Goal: Task Accomplishment & Management: Manage account settings

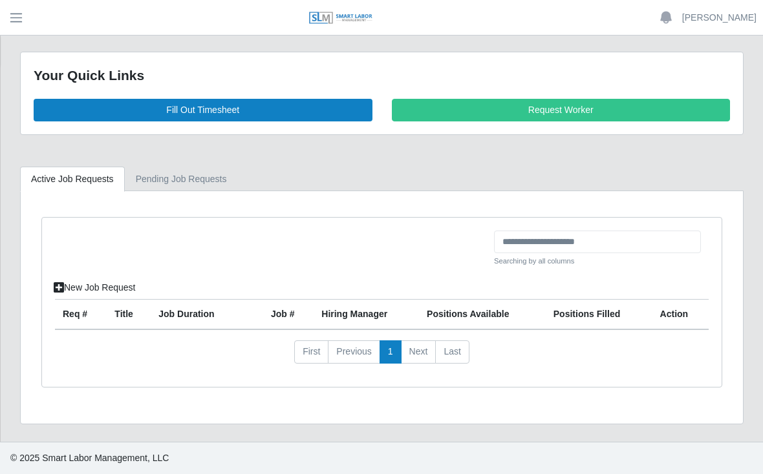
scroll to position [37, 0]
click at [268, 99] on link "Fill Out Timesheet" at bounding box center [203, 110] width 339 height 23
click at [209, 99] on link "Fill Out Timesheet" at bounding box center [203, 110] width 339 height 23
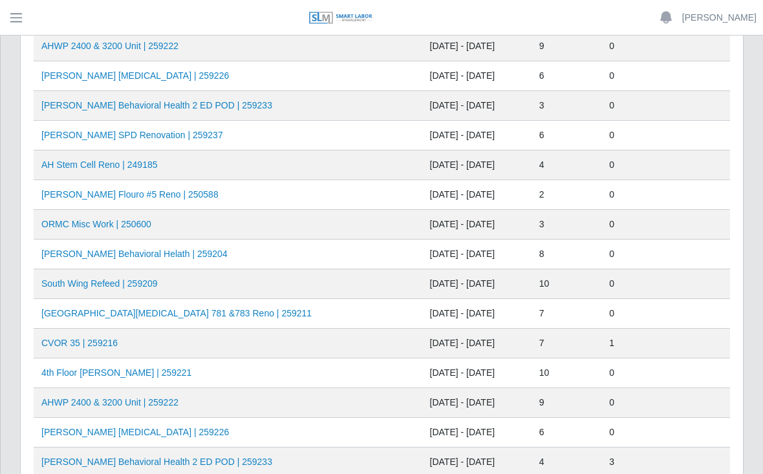
scroll to position [365, 0]
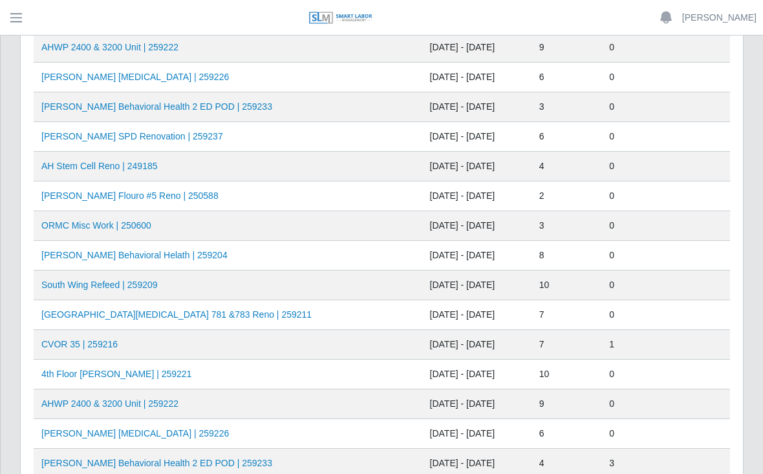
click at [123, 255] on link "AHO Behavioral Helath | 259204" at bounding box center [134, 255] width 186 height 10
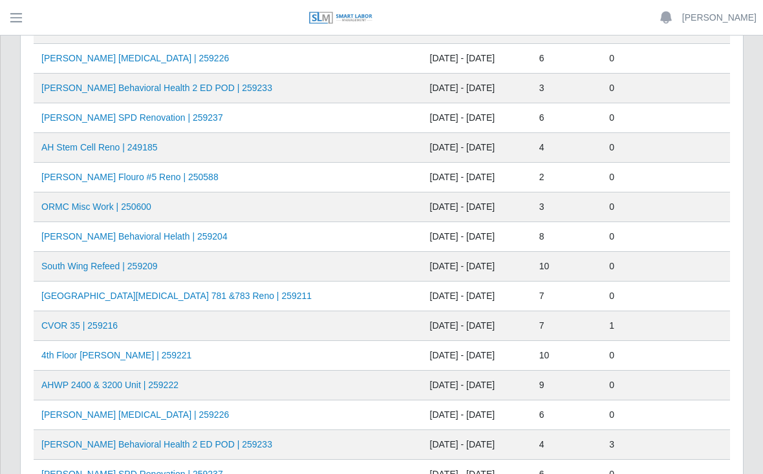
click at [145, 385] on link "AHWP 2400 & 3200 Unit | 259222" at bounding box center [109, 385] width 137 height 10
click at [211, 384] on td "AHWP 2400 & 3200 Unit | 259222" at bounding box center [228, 386] width 388 height 30
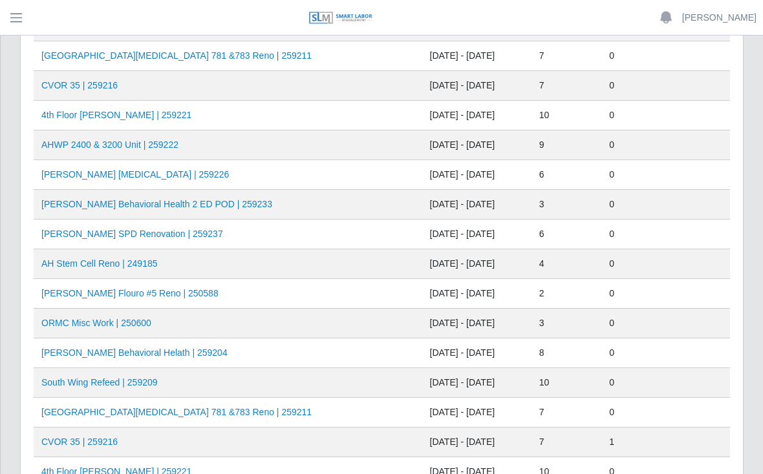
scroll to position [264, 0]
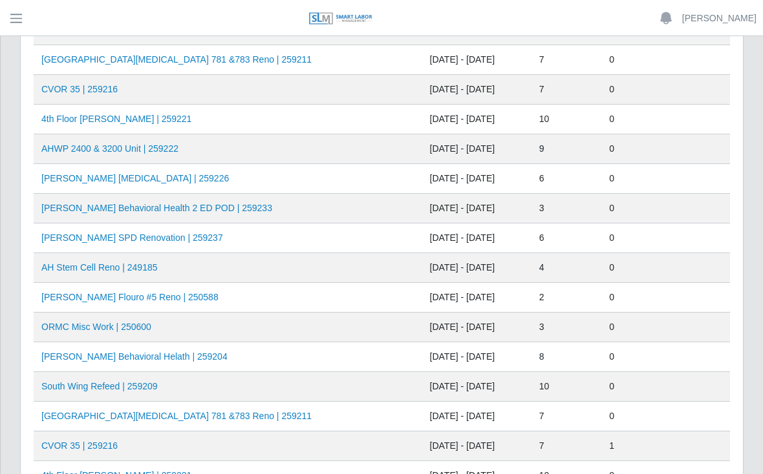
click at [152, 90] on td "CVOR 35 | 259216" at bounding box center [228, 89] width 388 height 30
click at [114, 90] on link "CVOR 35 | 259216" at bounding box center [79, 88] width 76 height 10
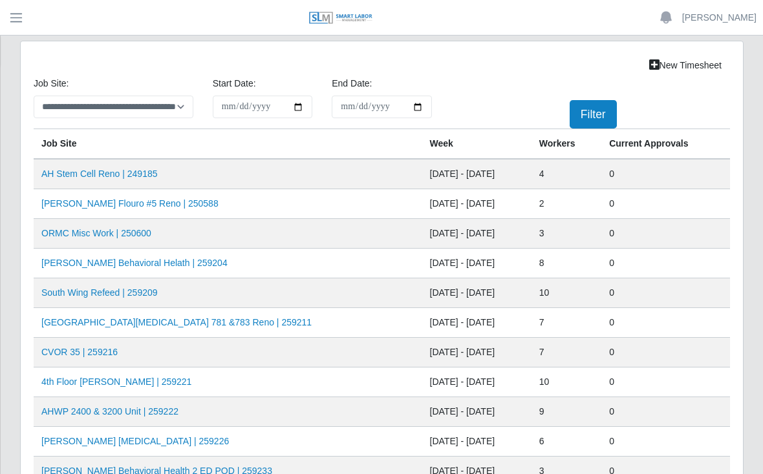
scroll to position [263, 0]
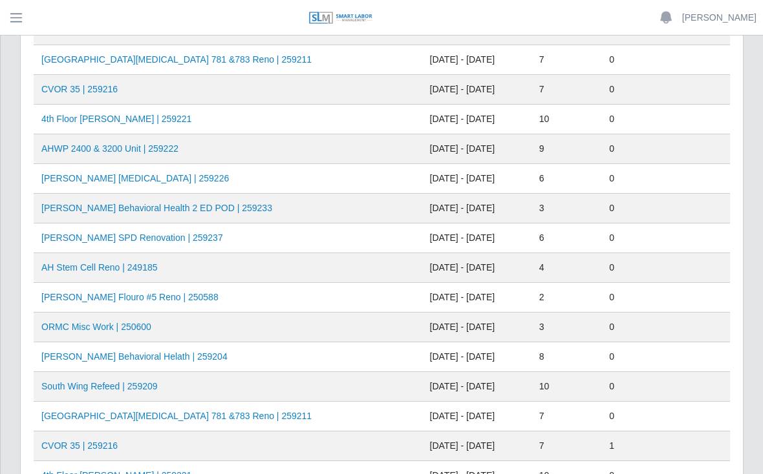
click at [214, 352] on td "AHO Behavioral Helath | 259204" at bounding box center [228, 358] width 388 height 30
click at [151, 357] on link "AHO Behavioral Helath | 259204" at bounding box center [134, 357] width 186 height 10
click at [176, 237] on link "AHO Sherman SPD Renovation | 259237" at bounding box center [132, 238] width 182 height 10
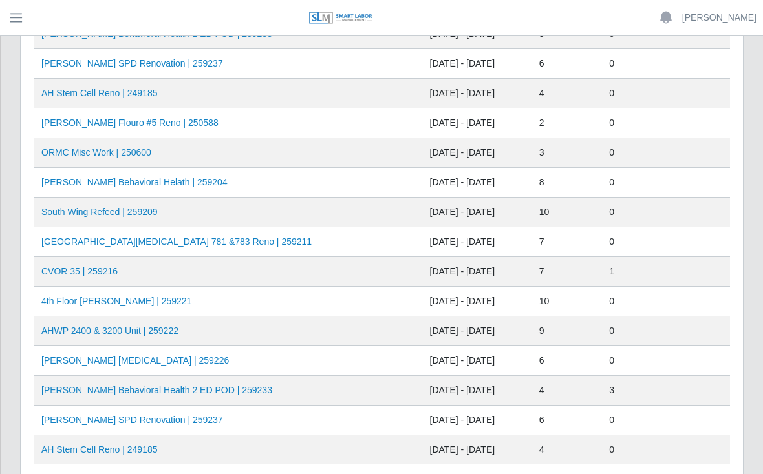
scroll to position [437, 0]
click at [153, 358] on td "AHO Dialysis | 259226" at bounding box center [228, 362] width 388 height 30
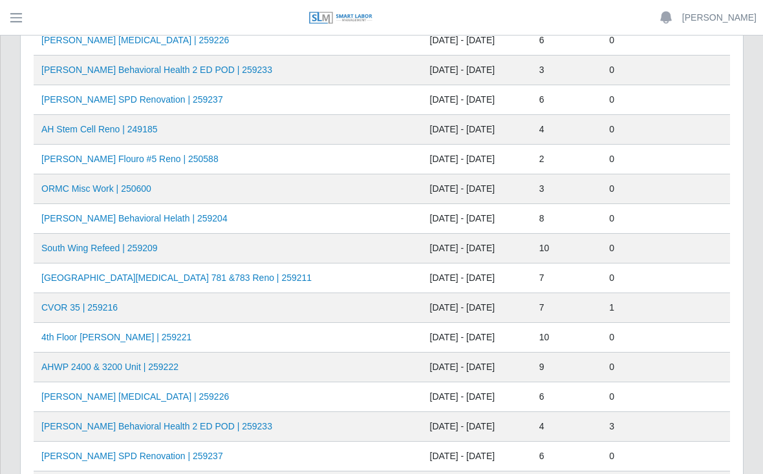
scroll to position [401, 0]
click at [167, 218] on link "AHO Behavioral Helath | 259204" at bounding box center [134, 219] width 186 height 10
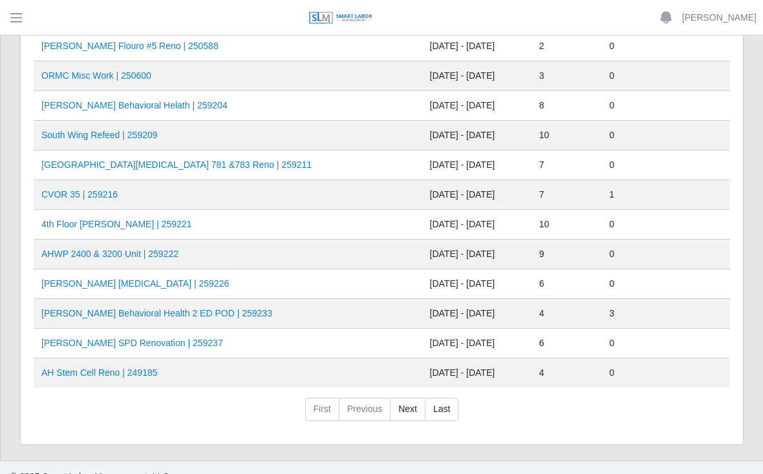
scroll to position [514, 0]
click at [195, 371] on td "AH Stem Cell Reno | 249185" at bounding box center [228, 374] width 388 height 30
click at [149, 388] on td "AH Stem Cell Reno | 249185" at bounding box center [228, 374] width 388 height 30
click at [158, 376] on link "AH Stem Cell Reno | 249185" at bounding box center [99, 373] width 116 height 10
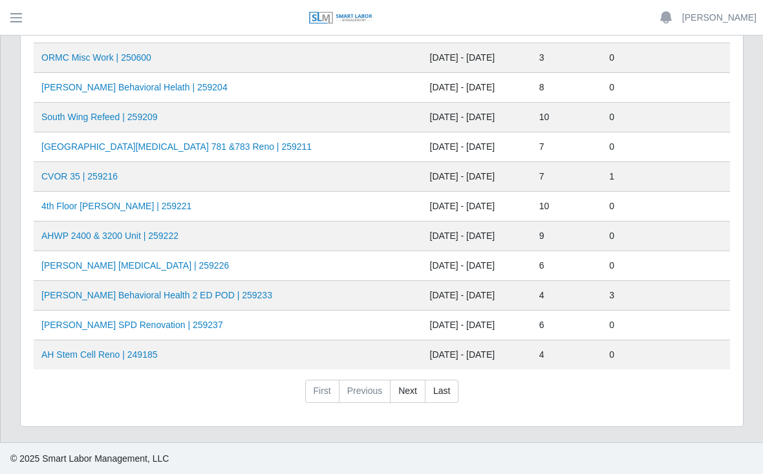
click at [194, 261] on td "AHO Dialysis | 259226" at bounding box center [228, 266] width 388 height 30
click at [171, 268] on td "AHO Dialysis | 259226" at bounding box center [228, 266] width 388 height 30
click at [121, 270] on link "AHO Dialysis | 259226" at bounding box center [134, 265] width 187 height 10
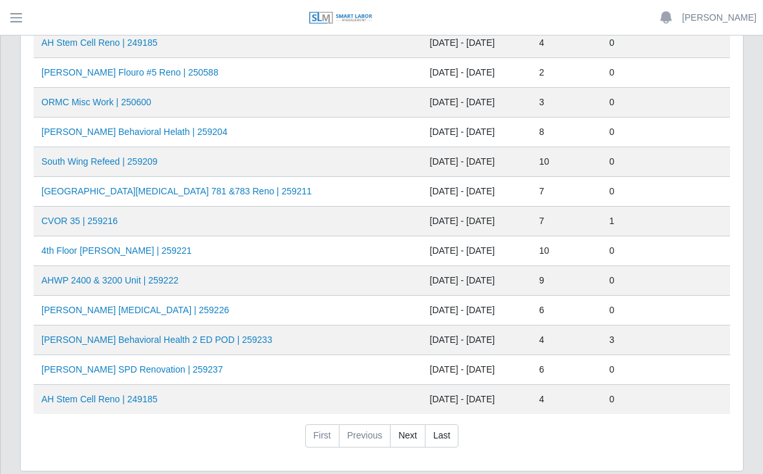
scroll to position [486, 0]
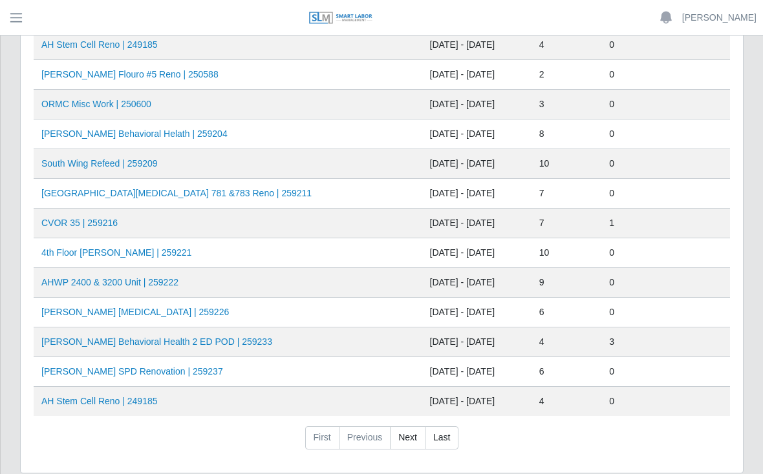
click at [167, 138] on link "AHO Behavioral Helath | 259204" at bounding box center [134, 134] width 186 height 10
click at [109, 309] on link "AHO Dialysis | 259226" at bounding box center [134, 312] width 187 height 10
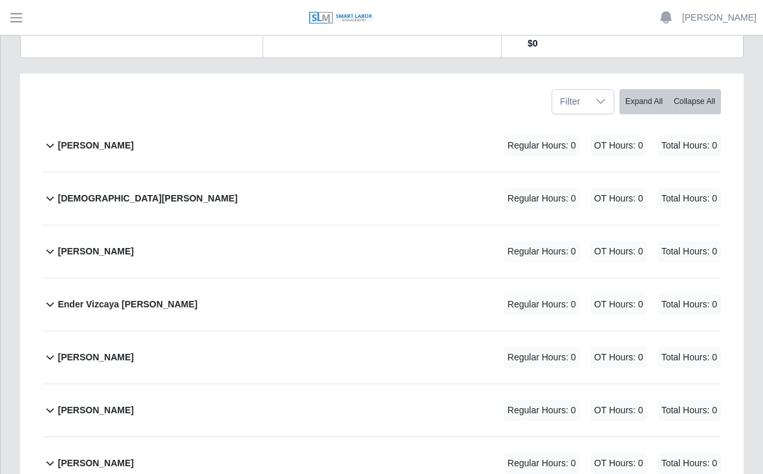
scroll to position [217, 0]
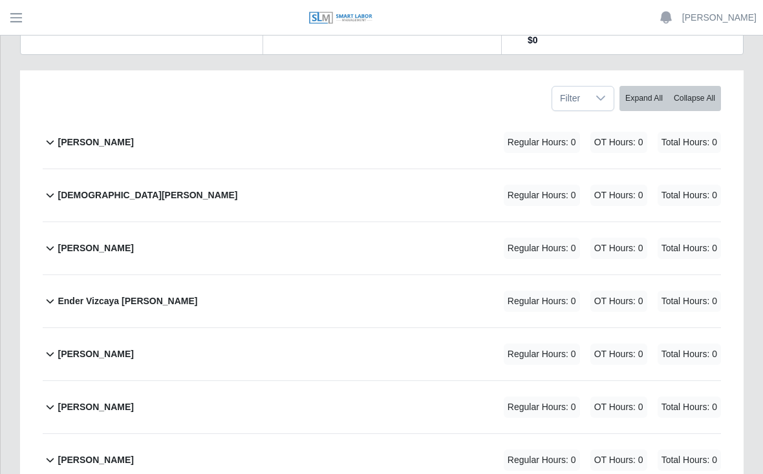
click at [173, 275] on div "Ender Vizcaya Flores Regular Hours: 0 OT Hours: 0 Total Hours: 0" at bounding box center [389, 301] width 663 height 52
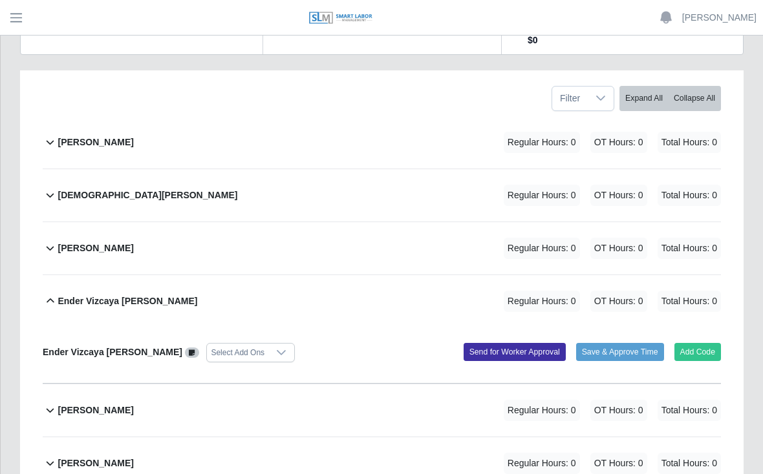
click at [695, 343] on button "Add Code" at bounding box center [697, 352] width 47 height 18
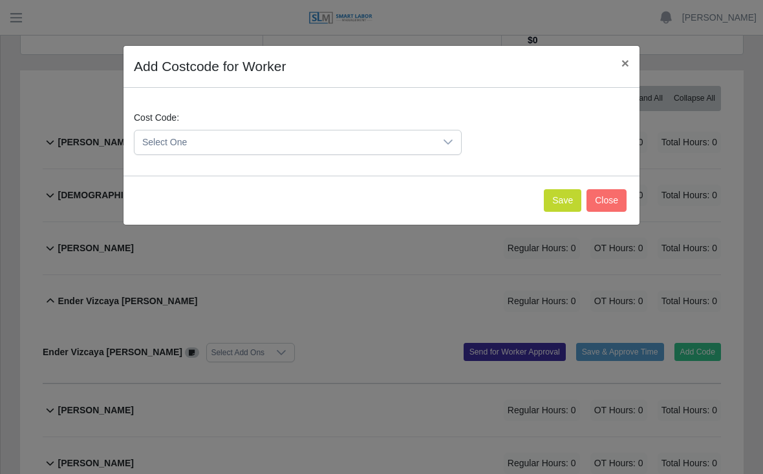
click at [446, 137] on icon at bounding box center [448, 142] width 10 height 10
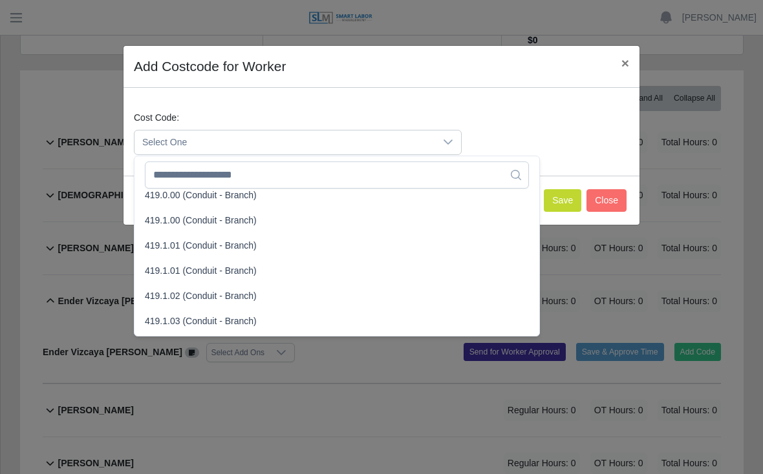
scroll to position [726, 0]
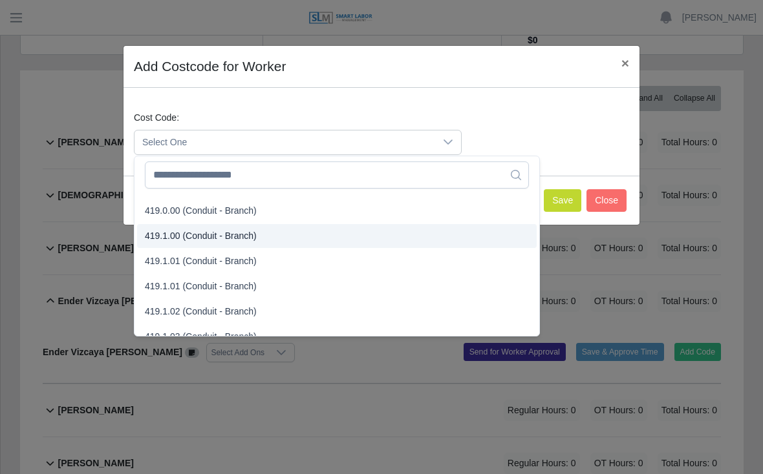
click at [213, 233] on span "419.1.00 (Conduit - Branch)" at bounding box center [201, 236] width 112 height 14
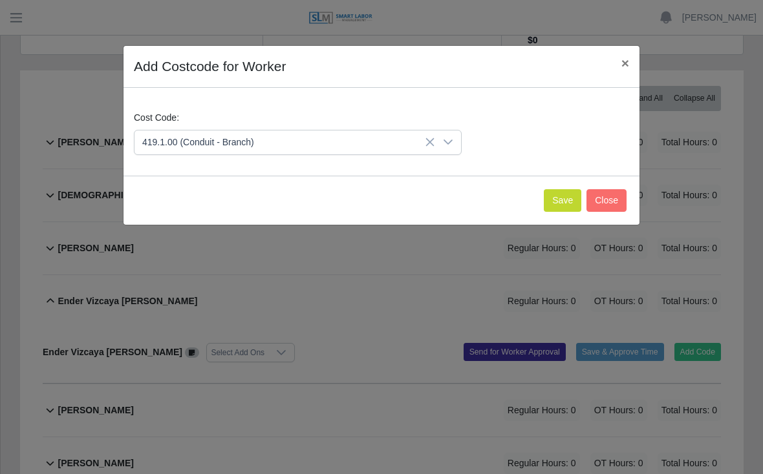
click at [558, 198] on button "Save" at bounding box center [562, 200] width 37 height 23
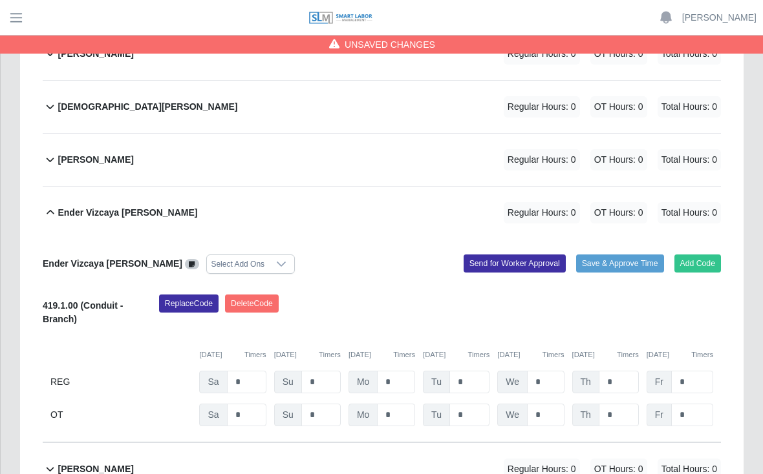
scroll to position [309, 0]
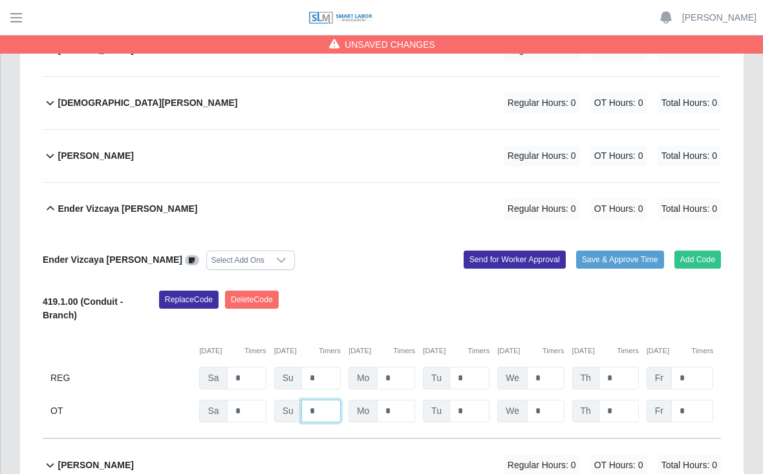
click at [317, 400] on input "*" at bounding box center [320, 411] width 39 height 23
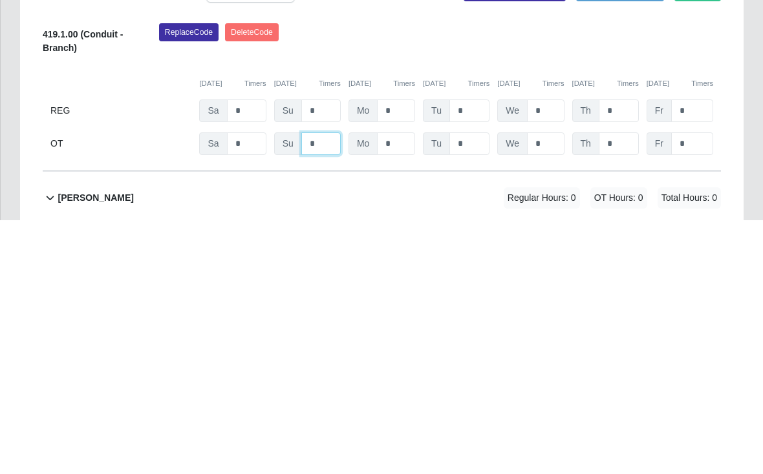
type input "*"
click at [405, 354] on input "*" at bounding box center [396, 365] width 38 height 23
type input "*"
click at [487, 354] on input "*" at bounding box center [469, 365] width 40 height 23
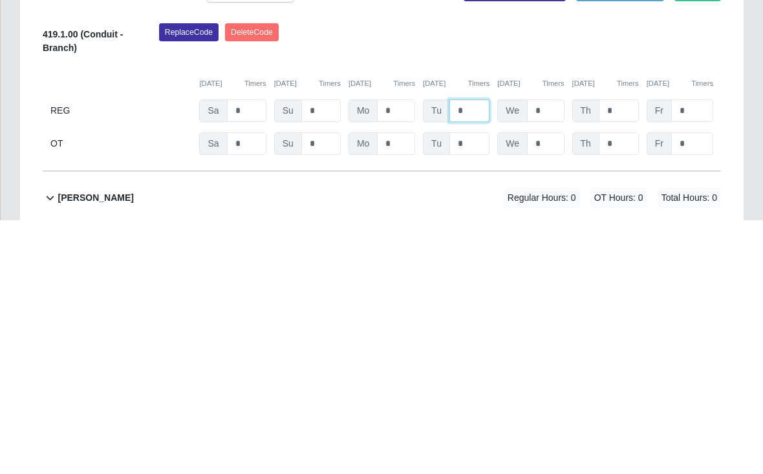
type input "*"
click at [553, 354] on input "*" at bounding box center [545, 365] width 37 height 23
type input "*"
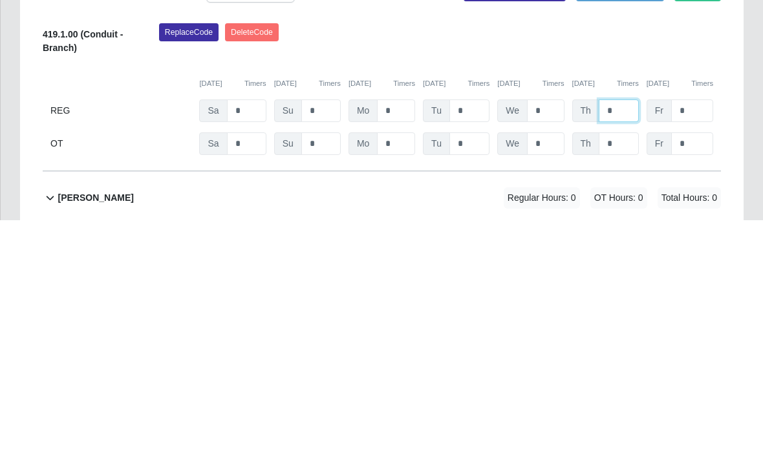
click at [626, 354] on input "*" at bounding box center [618, 365] width 40 height 23
type input "*"
click at [696, 354] on input "*" at bounding box center [692, 365] width 42 height 23
type input "*"
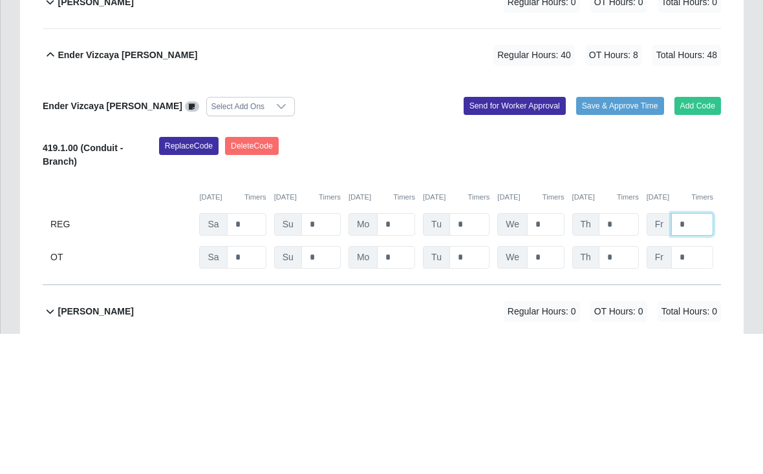
type input "*"
click at [613, 237] on button "Save & Approve Time" at bounding box center [620, 246] width 88 height 18
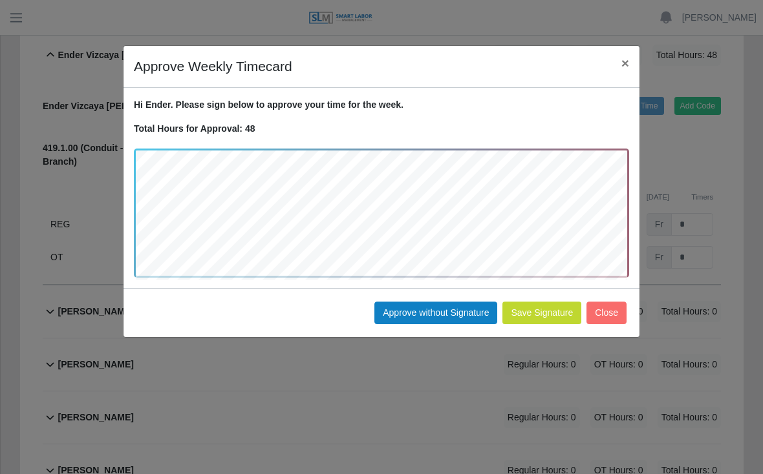
click at [423, 313] on button "Approve without Signature" at bounding box center [435, 313] width 123 height 23
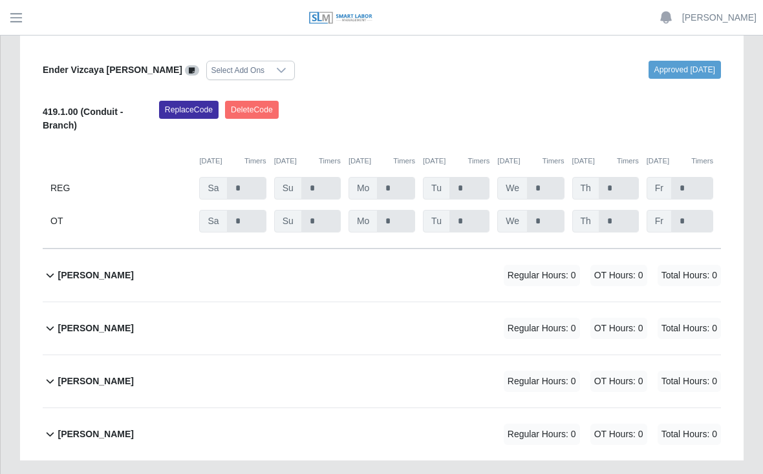
scroll to position [500, 0]
click at [258, 302] on div "Jorge Rondon Alvarado Regular Hours: 0 OT Hours: 0 Total Hours: 0" at bounding box center [389, 328] width 663 height 52
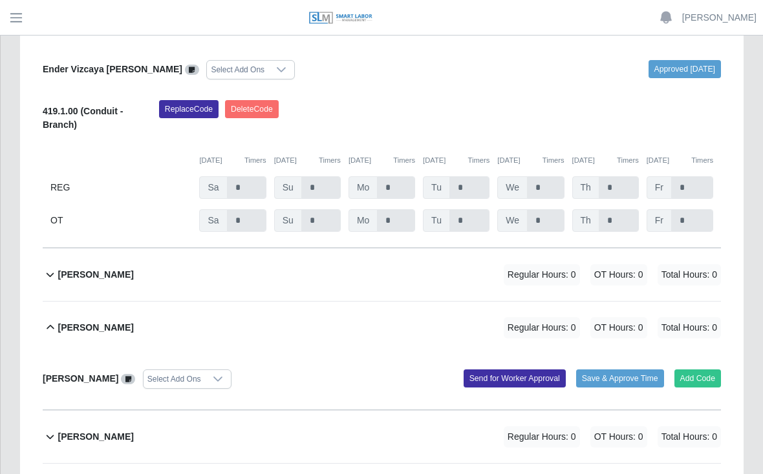
click at [697, 370] on button "Add Code" at bounding box center [697, 379] width 47 height 18
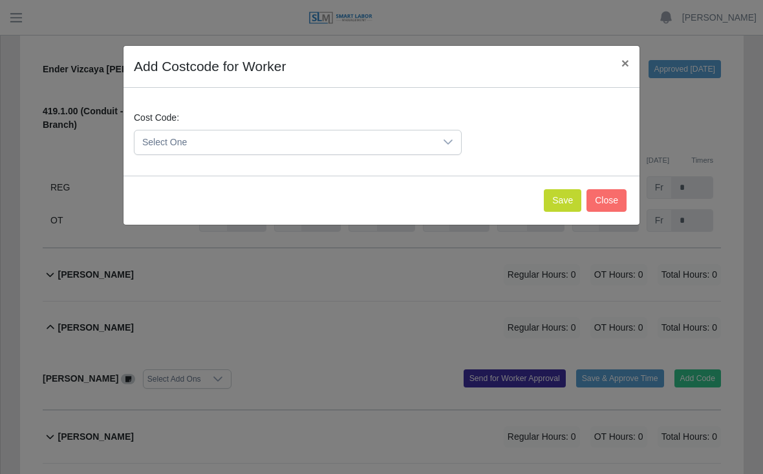
click at [555, 197] on button "Save" at bounding box center [562, 200] width 37 height 23
click at [554, 206] on button "Save" at bounding box center [562, 200] width 37 height 23
click at [448, 144] on icon at bounding box center [447, 142] width 9 height 5
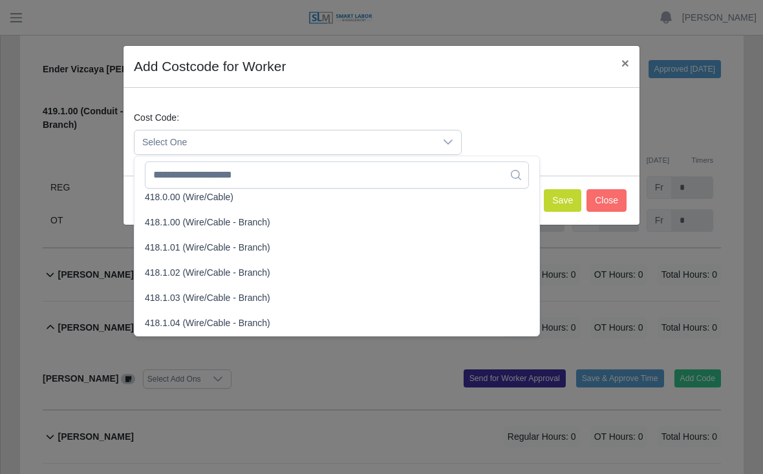
scroll to position [518, 0]
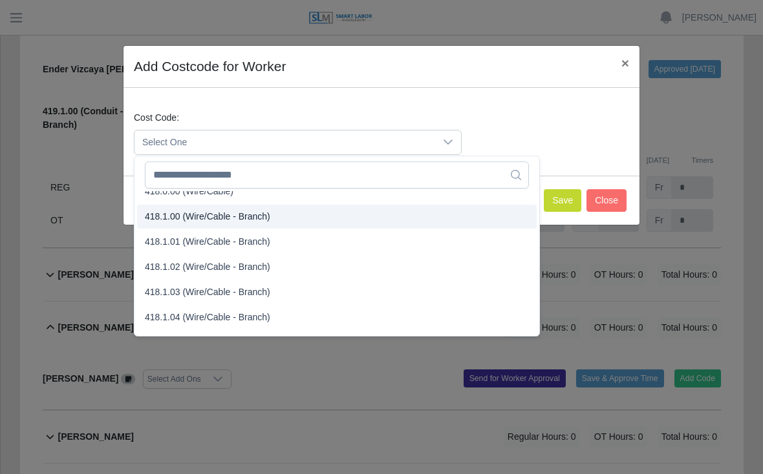
click at [207, 213] on span "418.1.00 (Wire/Cable - Branch)" at bounding box center [207, 217] width 125 height 14
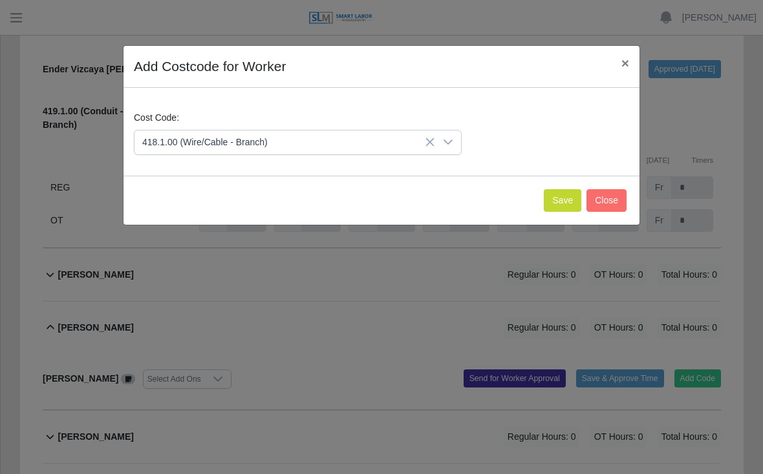
click at [560, 197] on button "Save" at bounding box center [562, 200] width 37 height 23
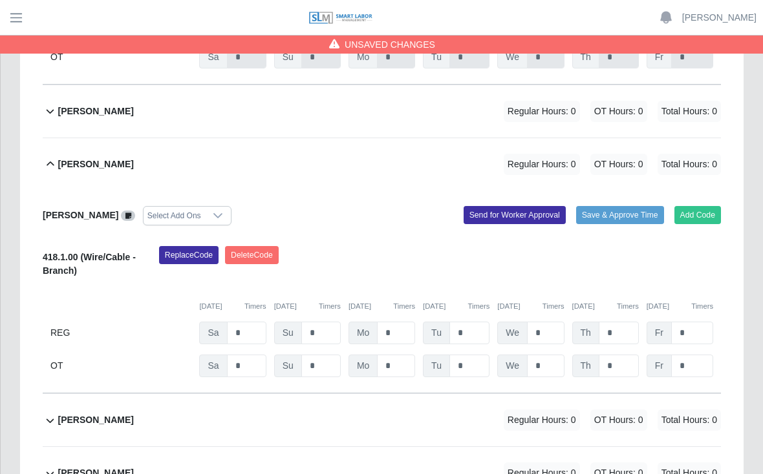
scroll to position [666, 0]
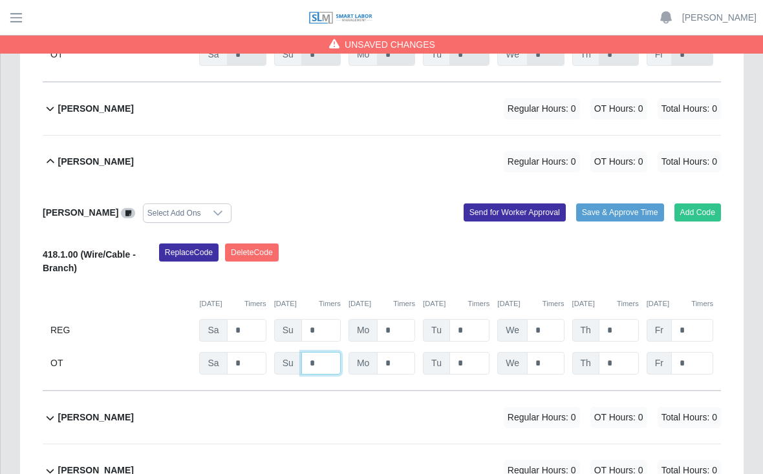
click at [314, 352] on input "*" at bounding box center [320, 363] width 39 height 23
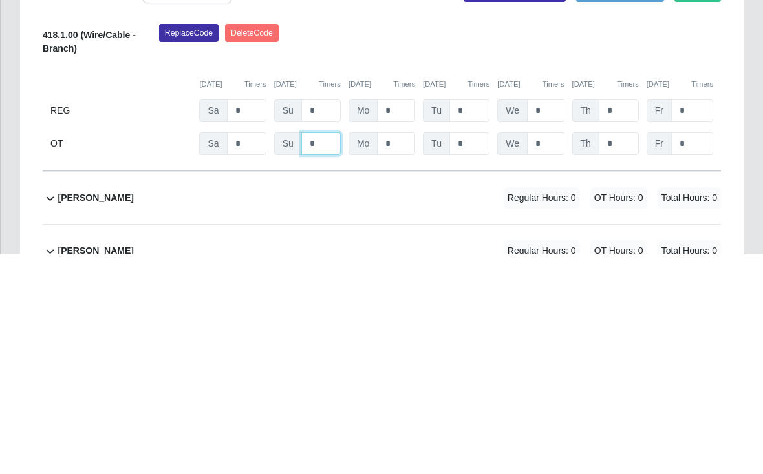
type input "*"
click at [399, 319] on input "*" at bounding box center [396, 330] width 38 height 23
type input "*"
click at [469, 319] on input "*" at bounding box center [469, 330] width 40 height 23
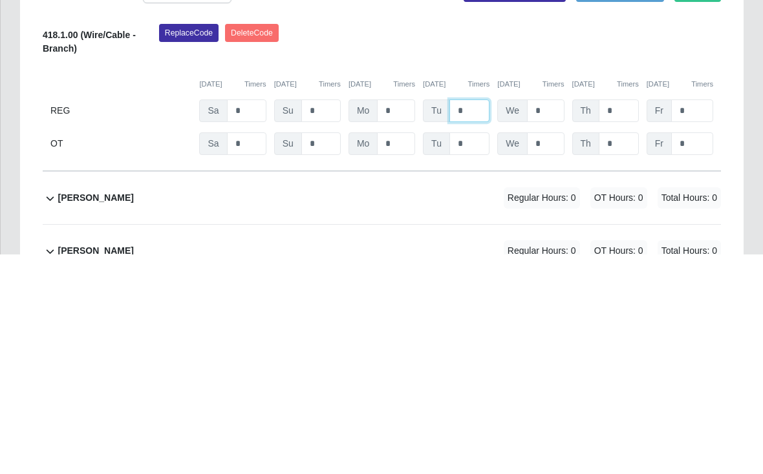
type input "*"
click at [558, 319] on input "*" at bounding box center [545, 330] width 37 height 23
type input "*"
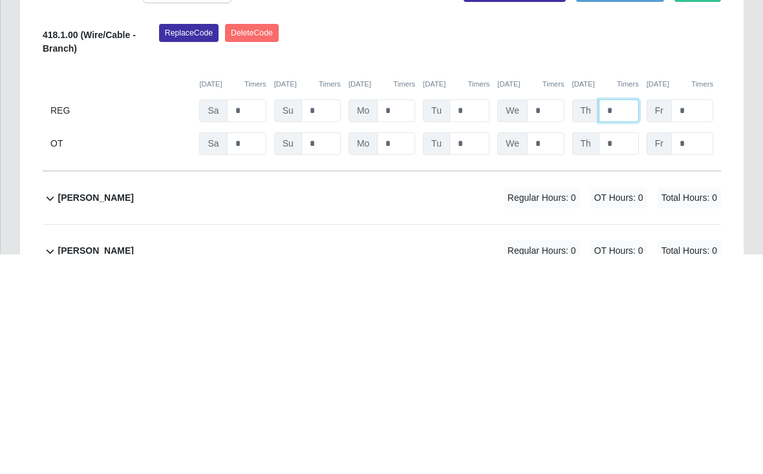
click at [629, 319] on input "*" at bounding box center [618, 330] width 40 height 23
type input "*"
click at [690, 319] on input "*" at bounding box center [692, 330] width 42 height 23
type input "*"
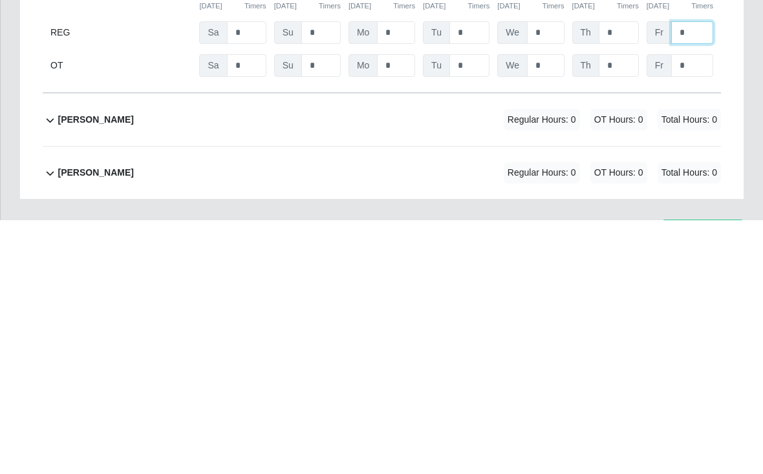
scroll to position [711, 0]
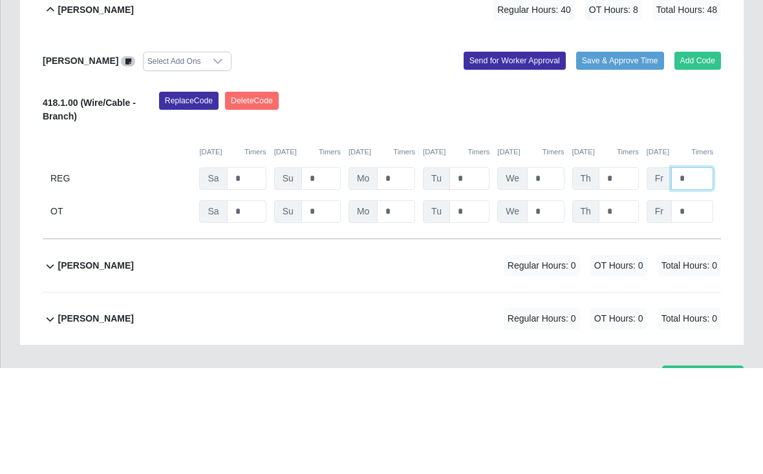
type input "*"
click at [623, 158] on button "Save & Approve Time" at bounding box center [620, 167] width 88 height 18
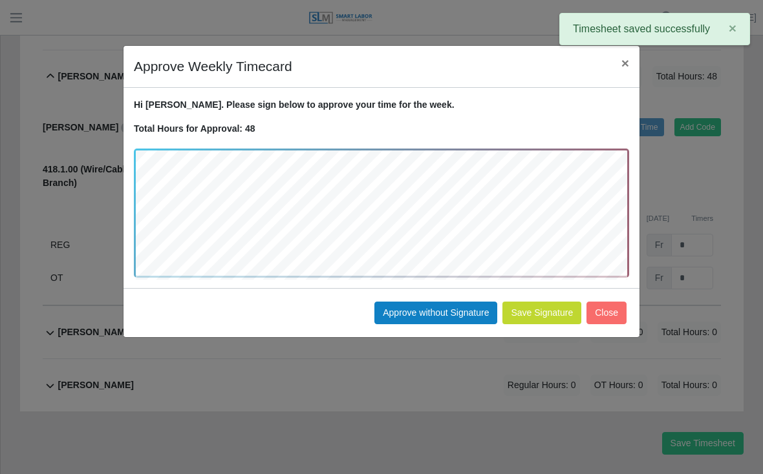
click at [436, 321] on button "Approve without Signature" at bounding box center [435, 313] width 123 height 23
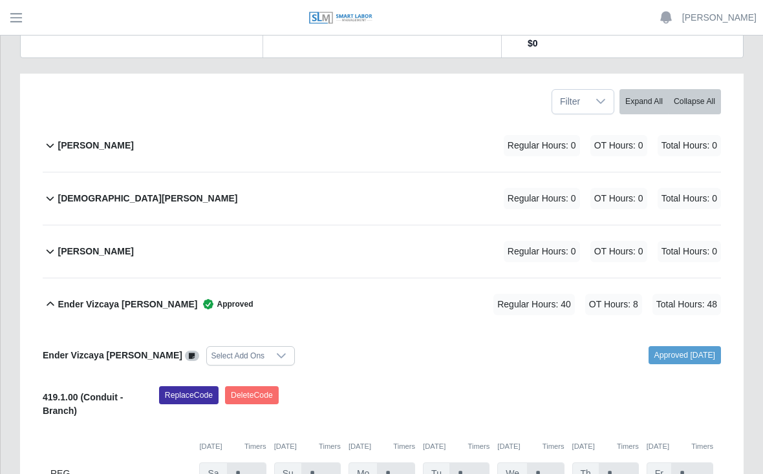
scroll to position [212, 0]
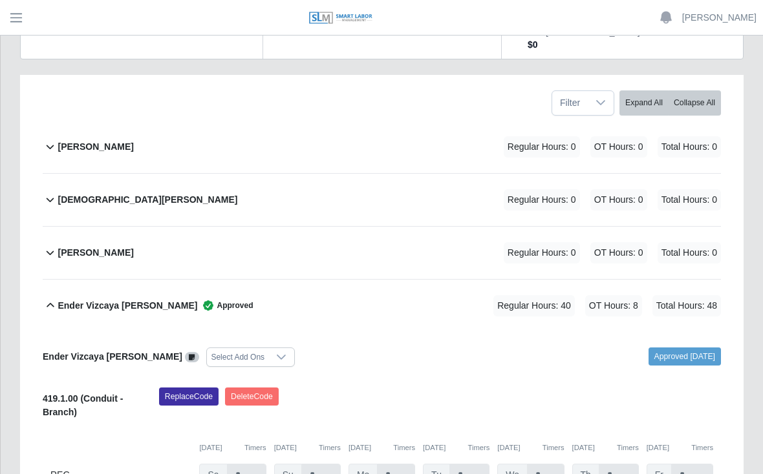
click at [101, 246] on b "[PERSON_NAME]" at bounding box center [96, 253] width 76 height 14
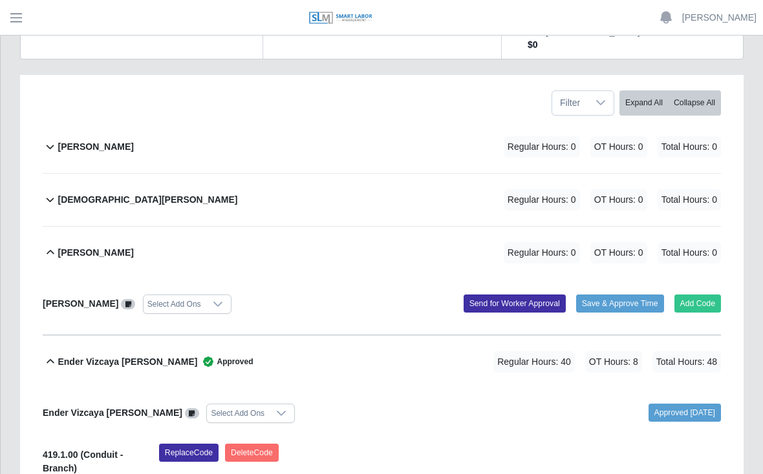
click at [705, 295] on button "Add Code" at bounding box center [697, 304] width 47 height 18
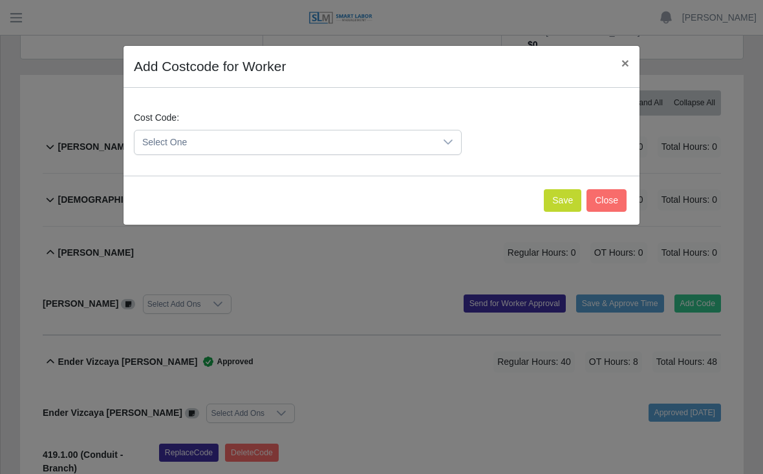
click at [557, 198] on button "Save" at bounding box center [562, 200] width 37 height 23
click at [560, 203] on button "Save" at bounding box center [562, 200] width 37 height 23
click at [434, 138] on span "Select One" at bounding box center [284, 143] width 301 height 24
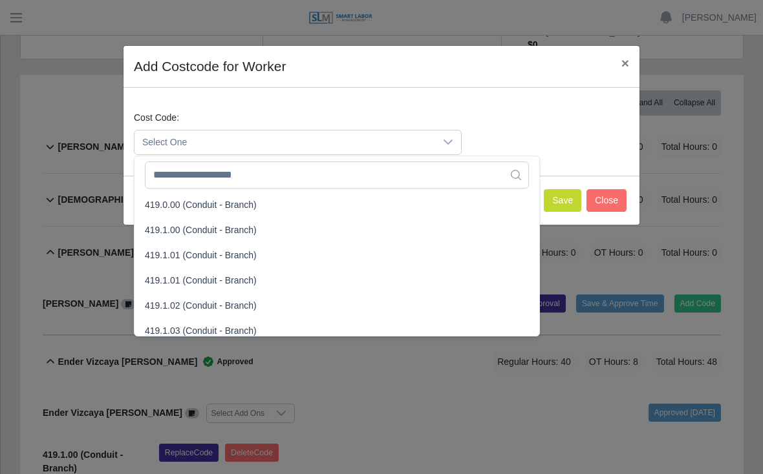
scroll to position [731, 0]
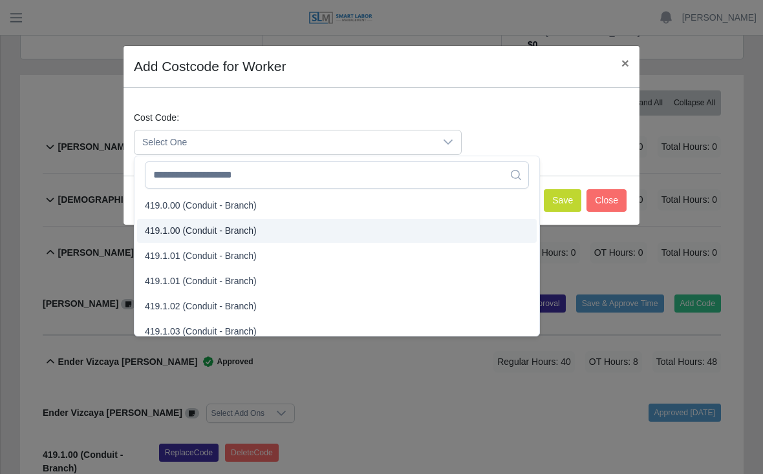
click at [205, 234] on span "419.1.00 (Conduit - Branch)" at bounding box center [201, 231] width 112 height 14
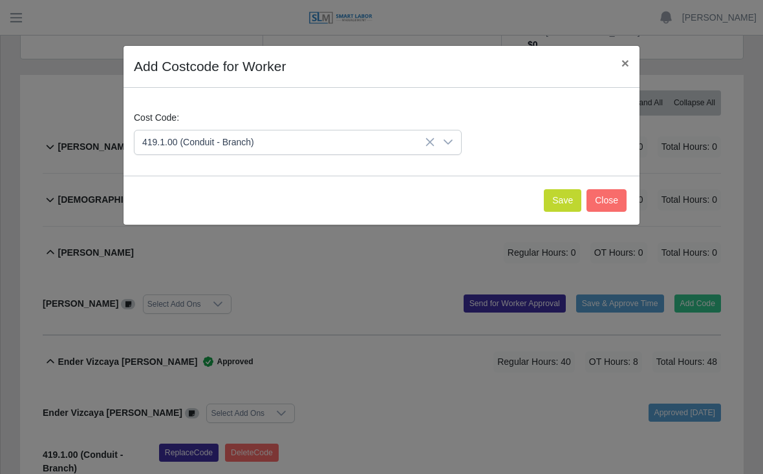
click at [555, 197] on button "Save" at bounding box center [562, 200] width 37 height 23
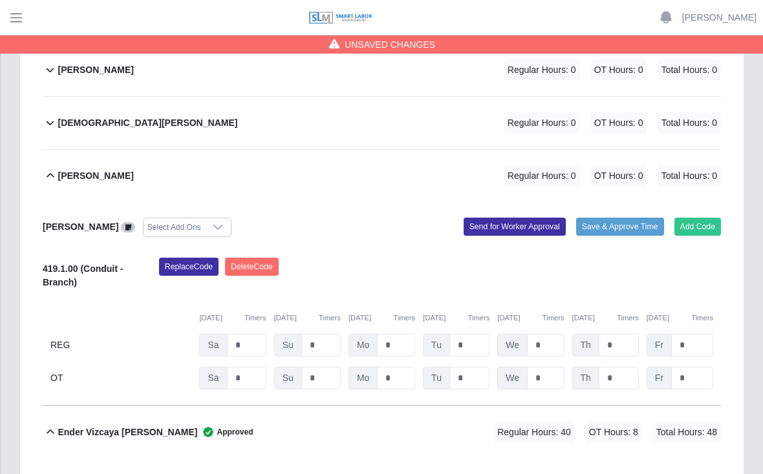
scroll to position [306, 0]
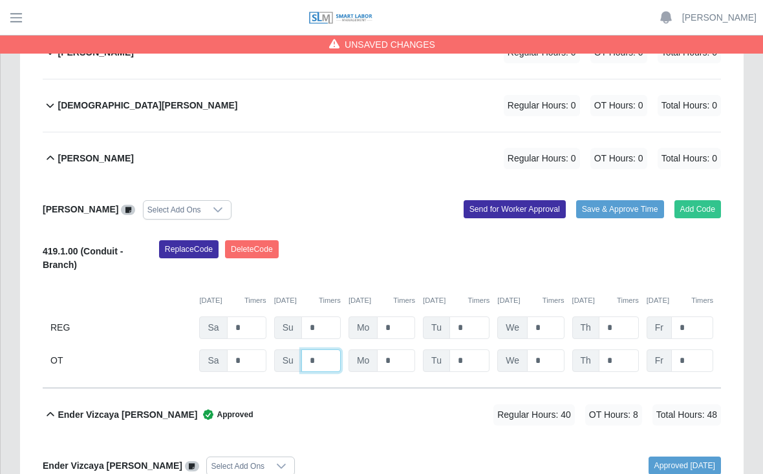
click at [319, 350] on input "*" at bounding box center [320, 361] width 39 height 23
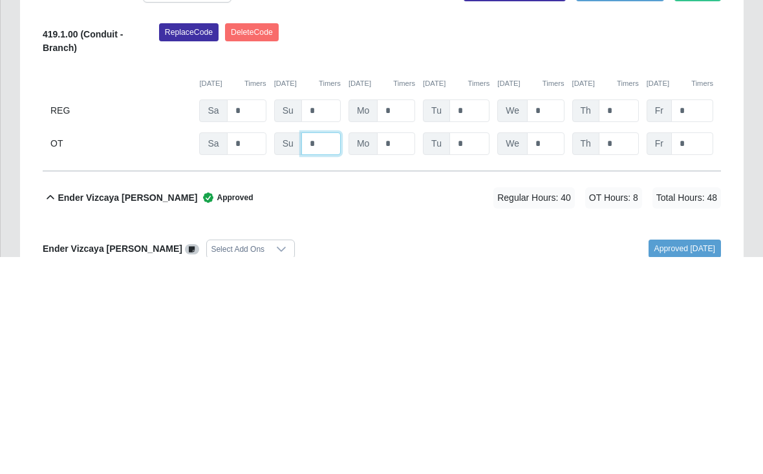
type input "*"
click at [400, 317] on input "*" at bounding box center [396, 328] width 38 height 23
type input "*"
click at [478, 317] on input "*" at bounding box center [469, 328] width 40 height 23
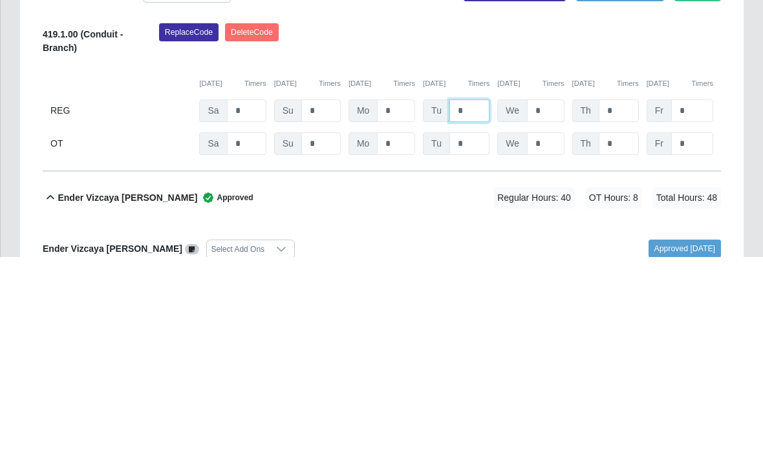
type input "*"
click at [553, 317] on input "*" at bounding box center [545, 328] width 37 height 23
type input "*"
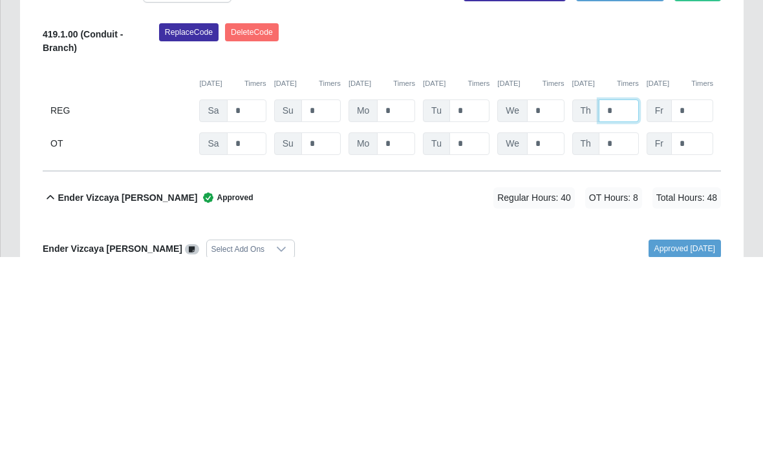
click at [621, 317] on input "*" at bounding box center [618, 328] width 40 height 23
click at [635, 317] on input "*" at bounding box center [618, 328] width 40 height 23
type input "*"
click at [696, 317] on input "*" at bounding box center [692, 328] width 42 height 23
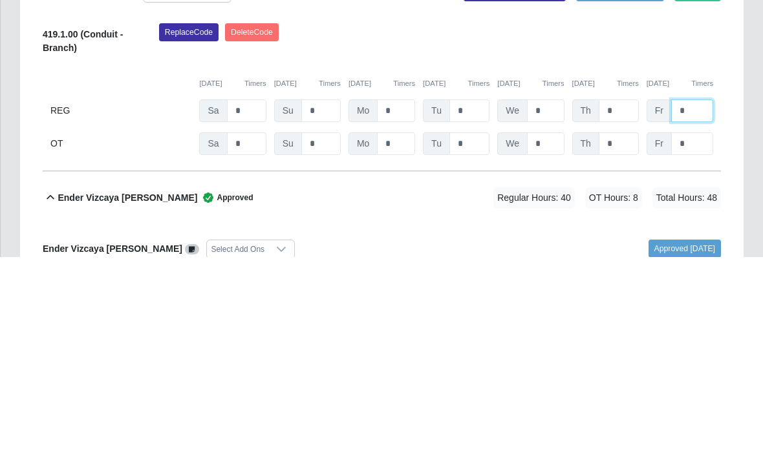
type input "*"
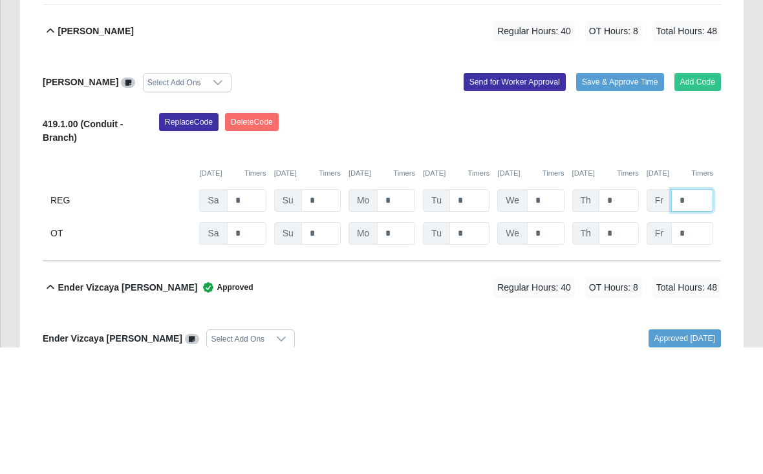
type input "*"
click at [626, 200] on button "Save & Approve Time" at bounding box center [620, 209] width 88 height 18
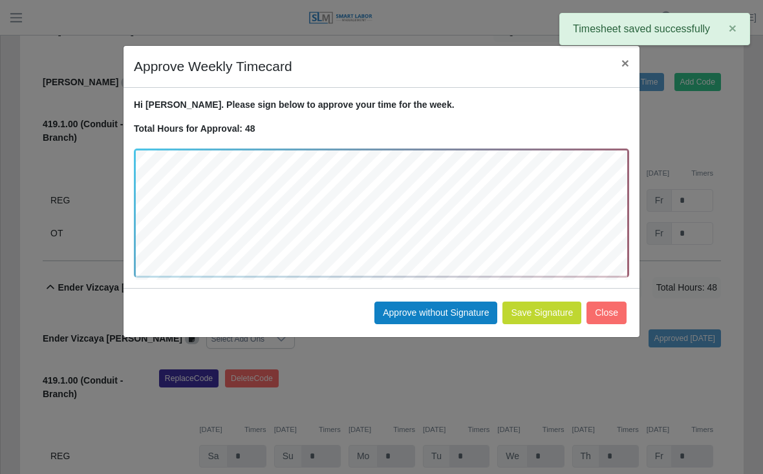
click at [436, 314] on button "Approve without Signature" at bounding box center [435, 313] width 123 height 23
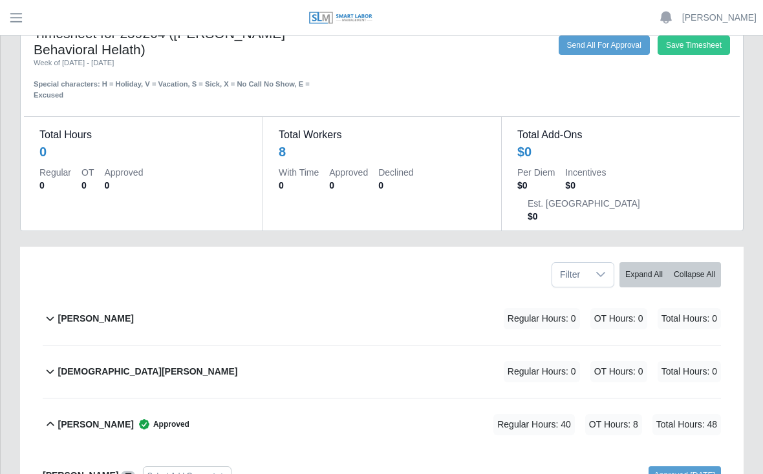
scroll to position [36, 0]
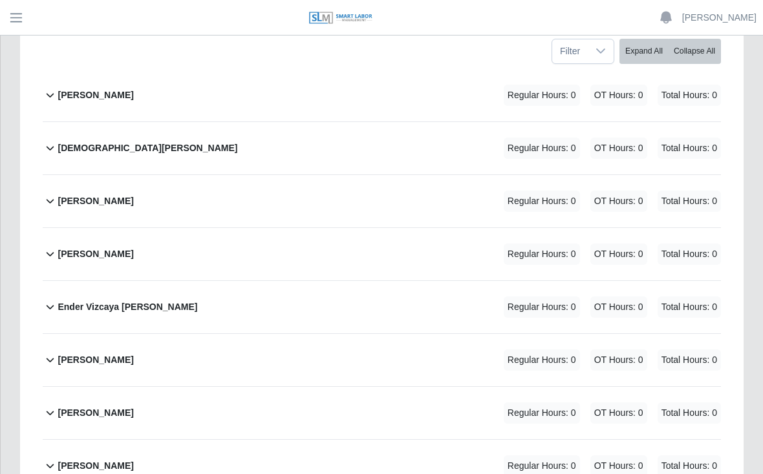
scroll to position [258, 0]
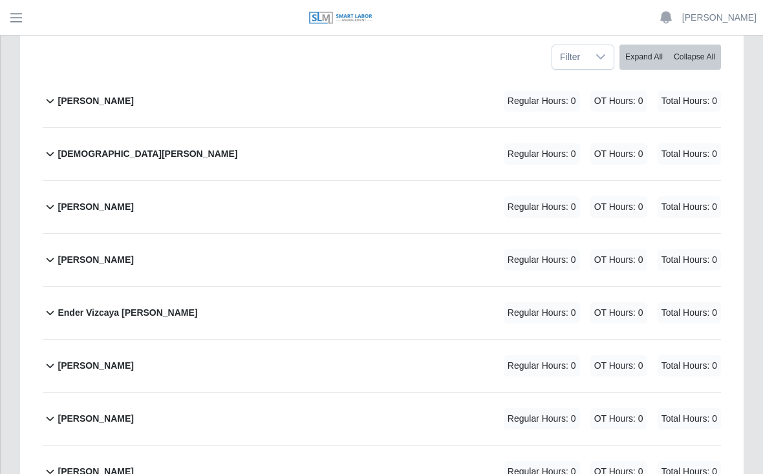
click at [133, 253] on b "[PERSON_NAME]" at bounding box center [96, 260] width 76 height 14
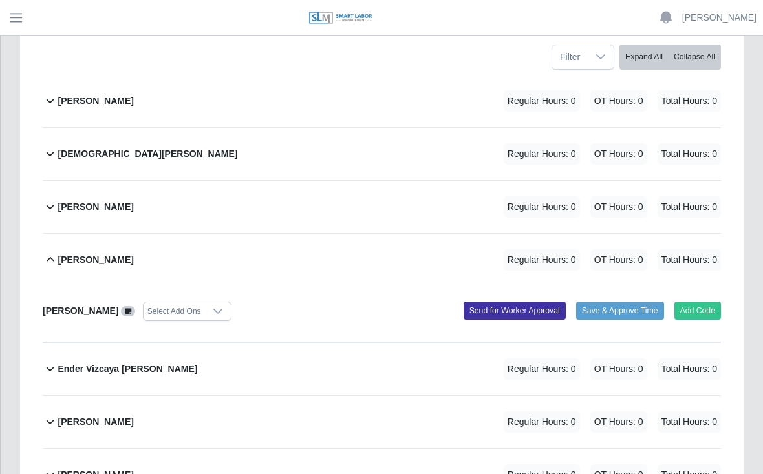
click at [697, 302] on button "Add Code" at bounding box center [697, 311] width 47 height 18
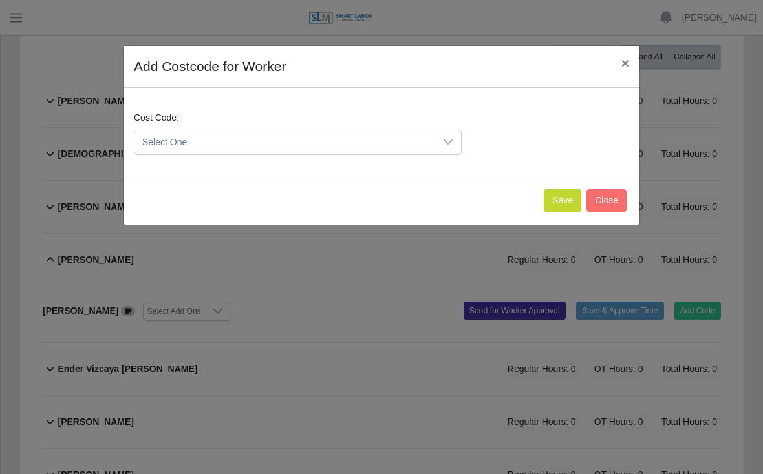
click at [551, 197] on button "Save" at bounding box center [562, 200] width 37 height 23
click at [434, 134] on span "Select One" at bounding box center [284, 143] width 301 height 24
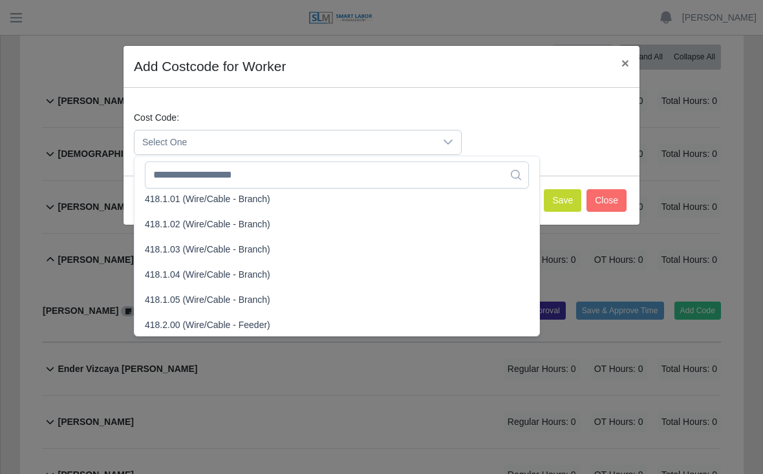
scroll to position [524, 0]
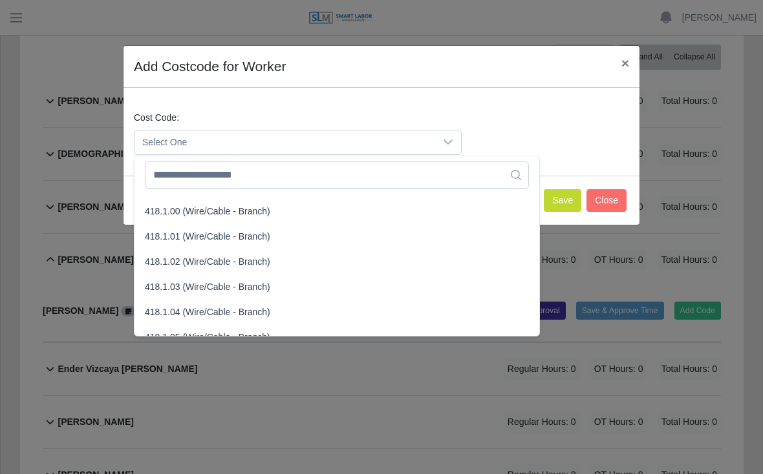
click at [196, 220] on li "418.1.00 (Wire/Cable - Branch)" at bounding box center [336, 212] width 399 height 24
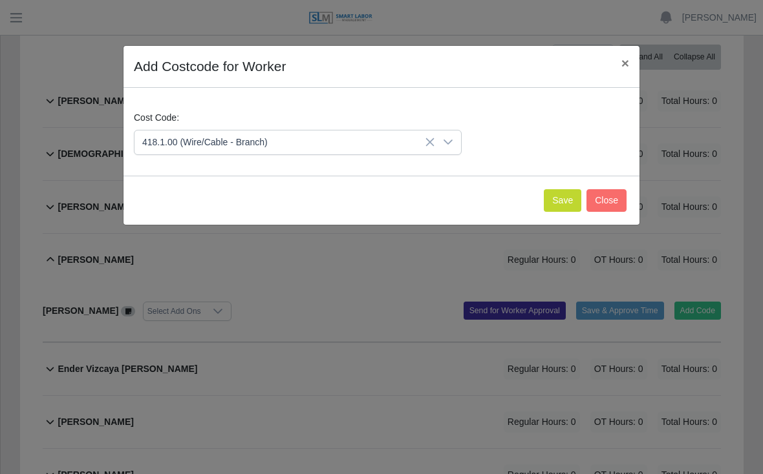
click at [559, 196] on button "Save" at bounding box center [562, 200] width 37 height 23
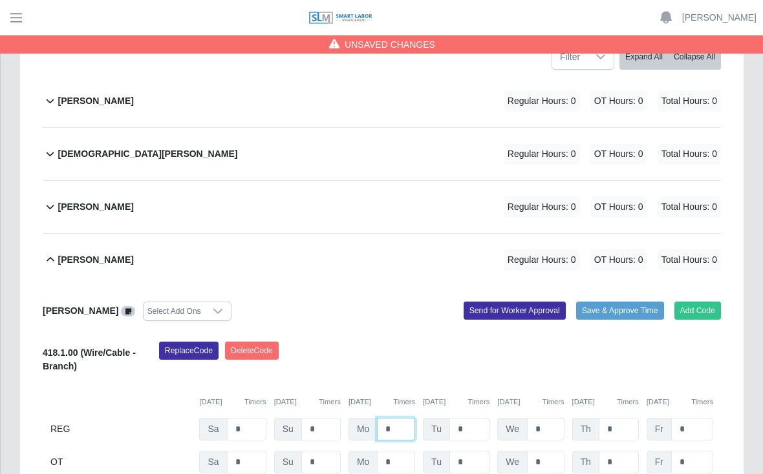
click at [405, 418] on input "*" at bounding box center [396, 429] width 38 height 23
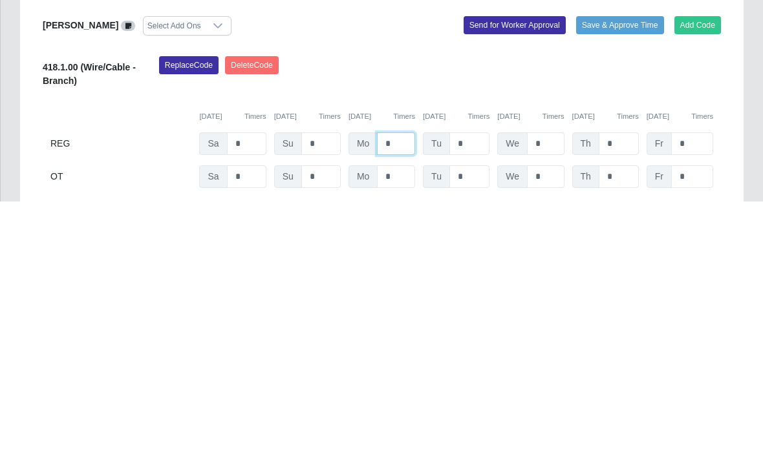
type input "*"
click at [477, 405] on input "*" at bounding box center [469, 416] width 40 height 23
type input "*"
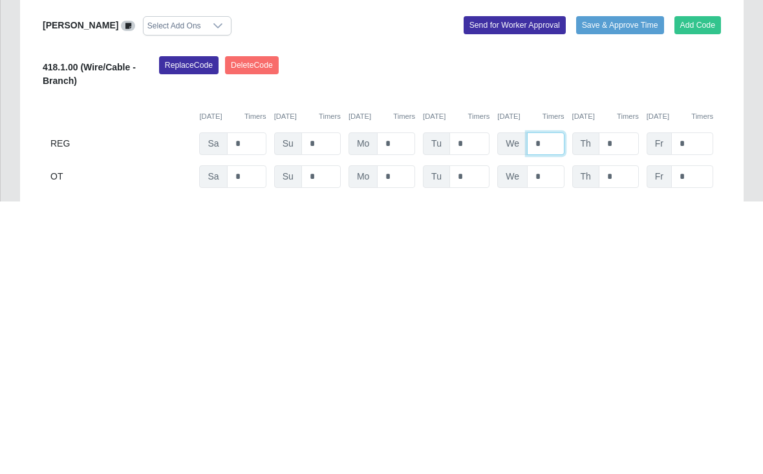
click at [553, 405] on input "*" at bounding box center [545, 416] width 37 height 23
type input "*"
click at [619, 405] on input "*" at bounding box center [618, 416] width 40 height 23
type input "*"
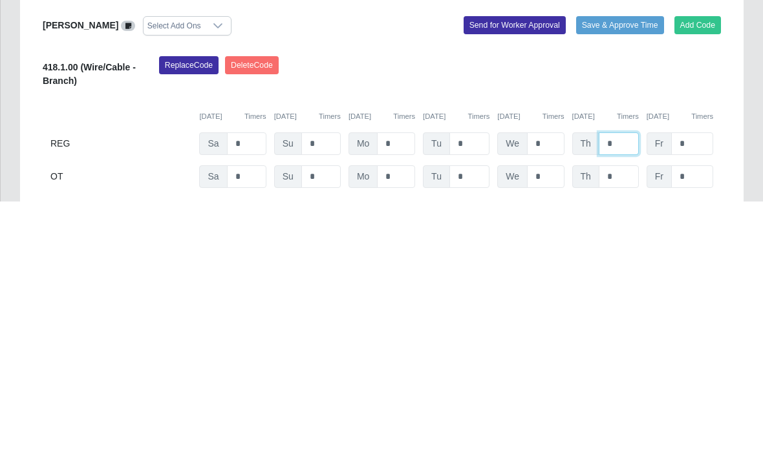
type input "*"
click at [693, 405] on input "*" at bounding box center [692, 416] width 42 height 23
type input "*"
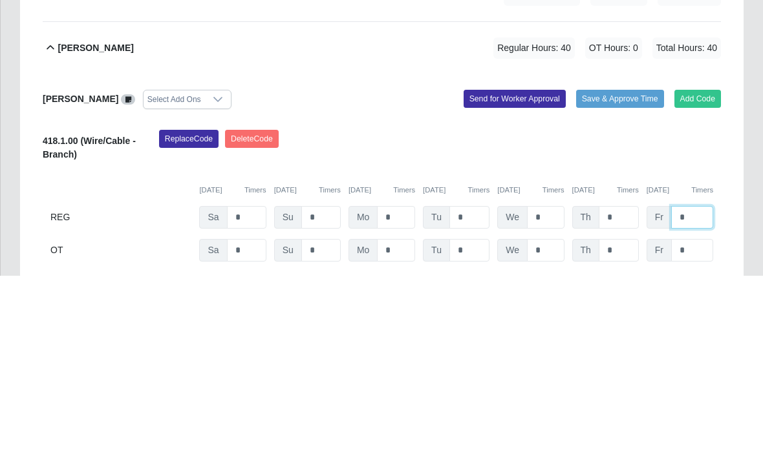
type input "*"
click at [615, 289] on button "Save & Approve Time" at bounding box center [620, 298] width 88 height 18
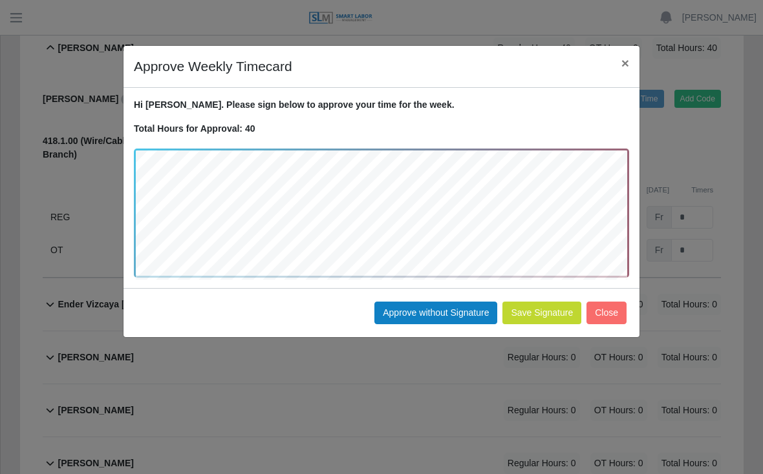
click at [433, 313] on button "Approve without Signature" at bounding box center [435, 313] width 123 height 23
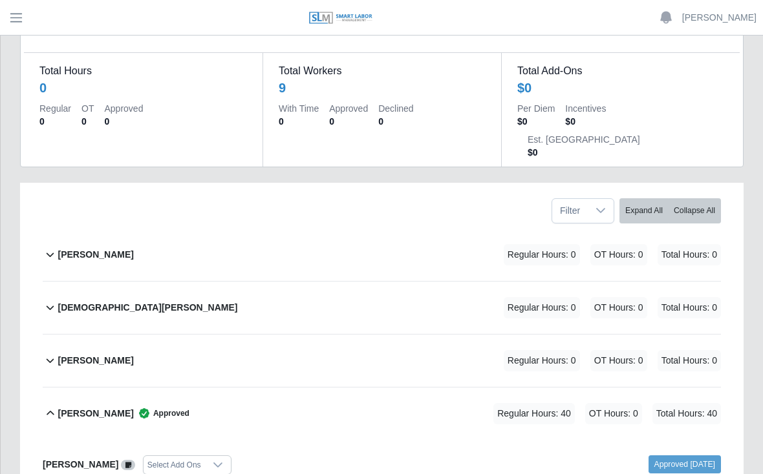
scroll to position [101, 0]
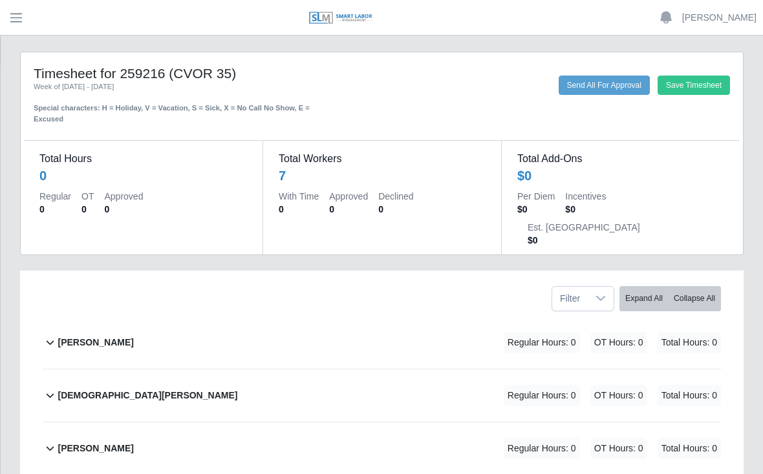
click at [120, 317] on div "Alvaro Pena Regular Hours: 0 OT Hours: 0 Total Hours: 0" at bounding box center [389, 343] width 663 height 52
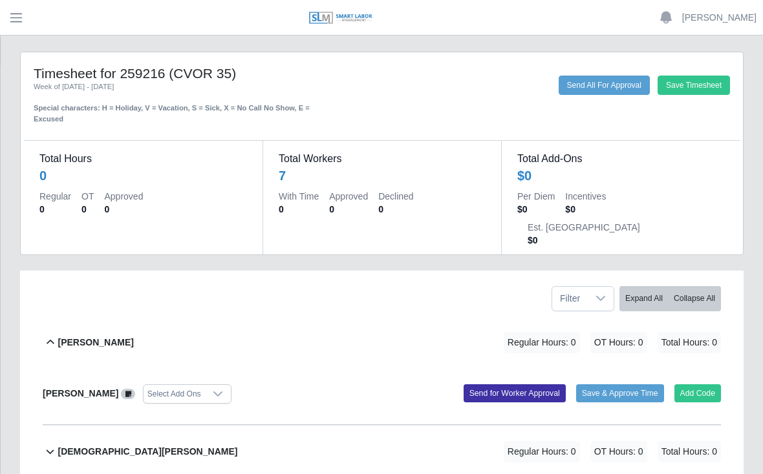
click at [696, 385] on button "Add Code" at bounding box center [697, 394] width 47 height 18
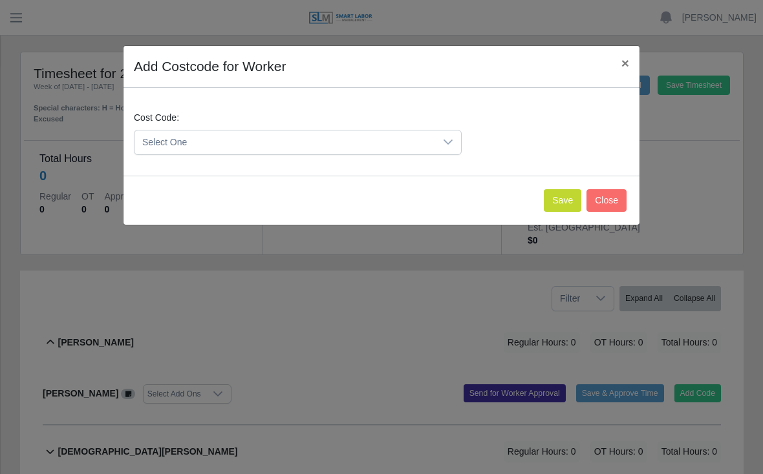
click at [550, 200] on button "Save" at bounding box center [562, 200] width 37 height 23
click at [560, 197] on button "Save" at bounding box center [562, 200] width 37 height 23
click at [566, 198] on button "Save" at bounding box center [562, 200] width 37 height 23
click at [447, 143] on icon at bounding box center [448, 142] width 10 height 10
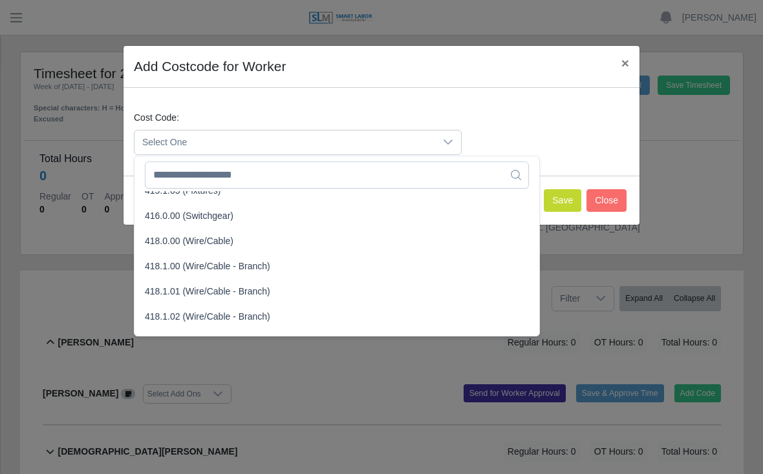
scroll to position [487, 0]
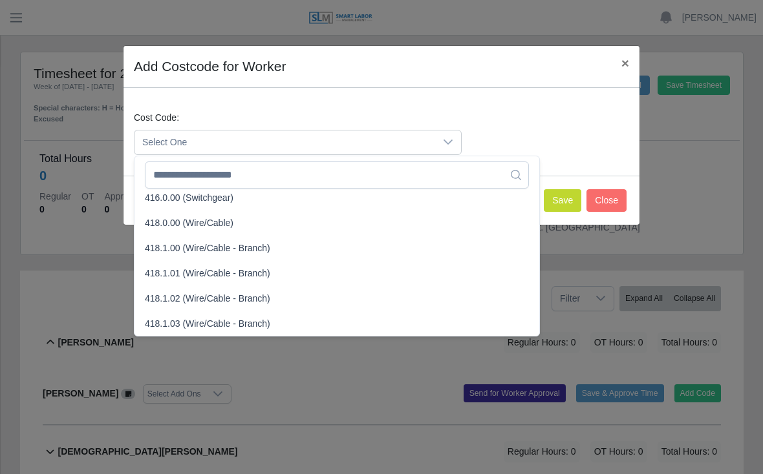
click at [219, 251] on span "418.1.00 (Wire/Cable - Branch)" at bounding box center [207, 249] width 125 height 14
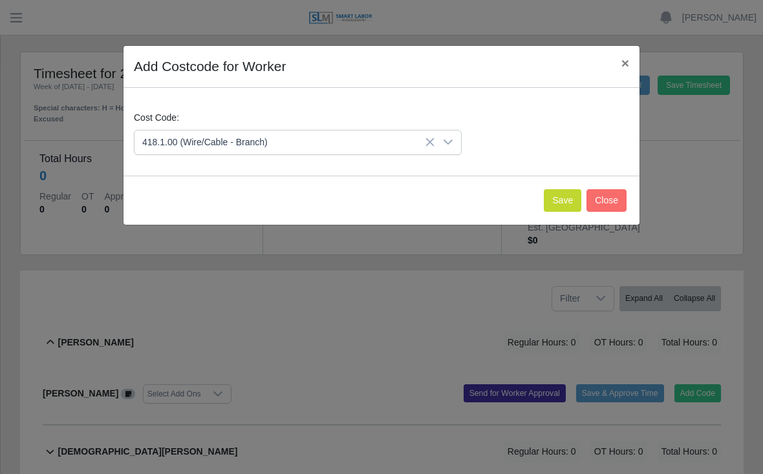
click at [558, 198] on button "Save" at bounding box center [562, 200] width 37 height 23
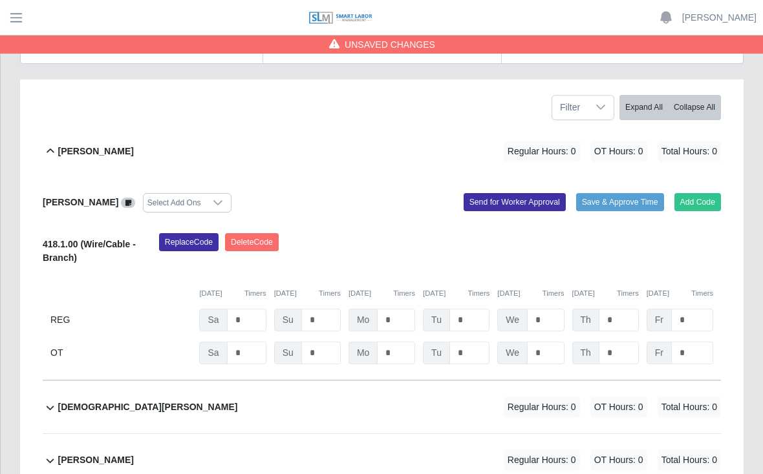
scroll to position [192, 0]
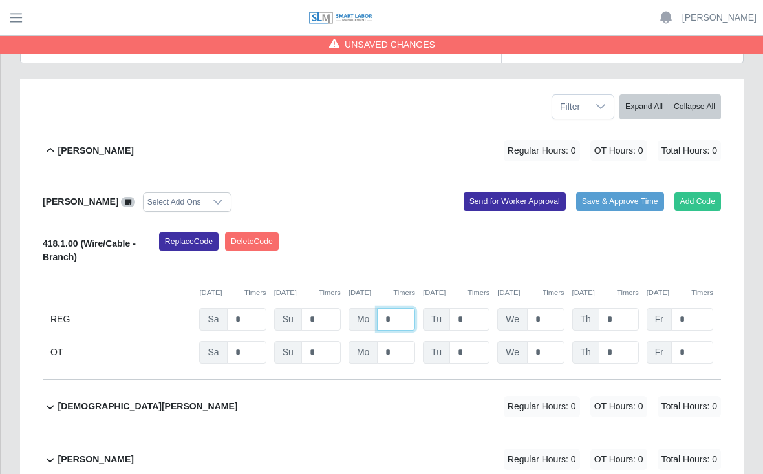
click at [399, 308] on input "*" at bounding box center [396, 319] width 38 height 23
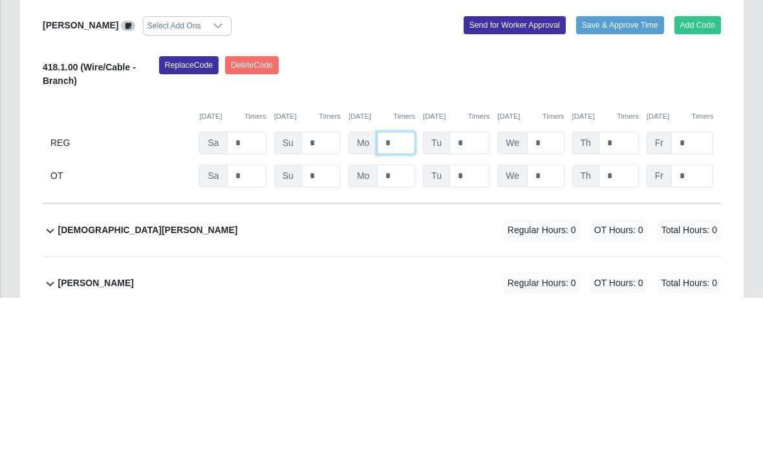
type input "*"
click at [474, 309] on input "*" at bounding box center [469, 320] width 40 height 23
type input "*"
type input "**"
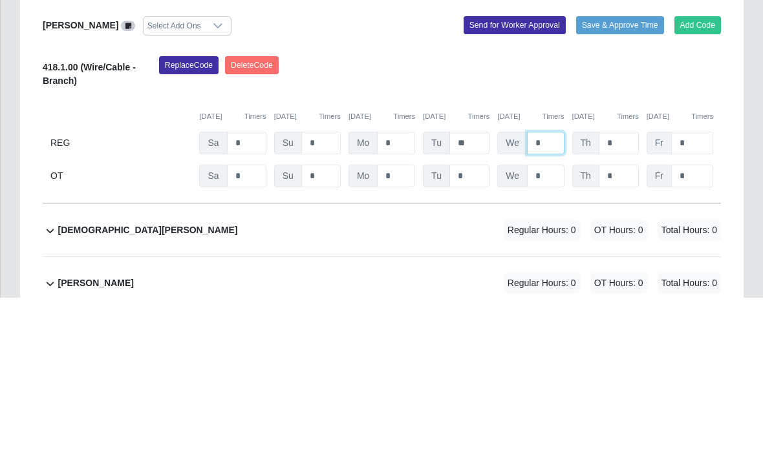
click at [551, 309] on input "*" at bounding box center [545, 320] width 37 height 23
type input "*"
type input "**"
click at [627, 309] on input "*" at bounding box center [618, 320] width 40 height 23
type input "*"
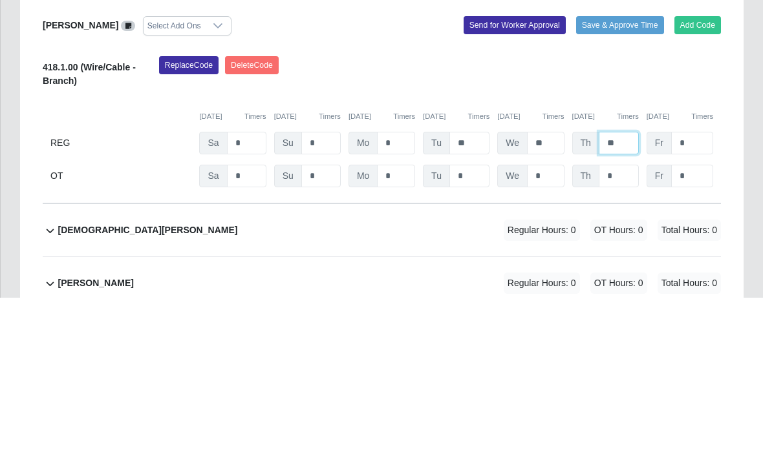
type input "**"
click at [700, 309] on input "*" at bounding box center [692, 320] width 42 height 23
type input "*"
click at [475, 309] on input "**" at bounding box center [469, 320] width 40 height 23
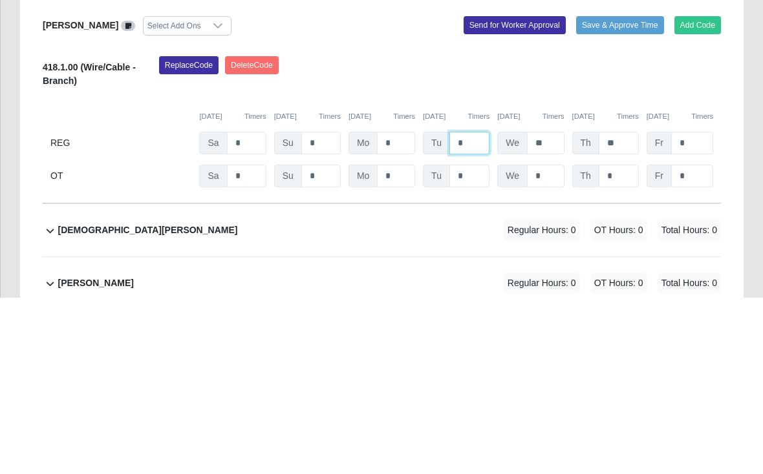
type input "*"
click at [548, 309] on input "**" at bounding box center [545, 320] width 37 height 23
type input "*"
click at [624, 309] on input "**" at bounding box center [618, 320] width 40 height 23
type input "*"
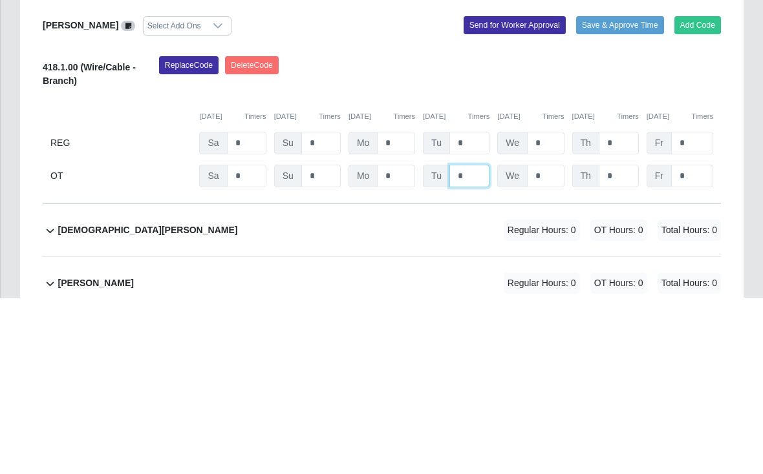
click at [474, 342] on input "*" at bounding box center [469, 353] width 40 height 23
type input "*"
click at [542, 342] on input "*" at bounding box center [545, 353] width 37 height 23
type input "*"
click at [617, 342] on input "*" at bounding box center [618, 353] width 40 height 23
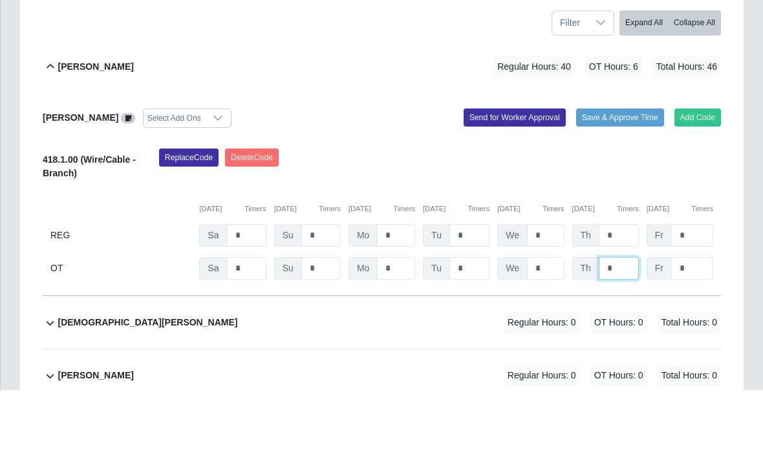
type input "*"
click at [616, 193] on button "Save & Approve Time" at bounding box center [620, 202] width 88 height 18
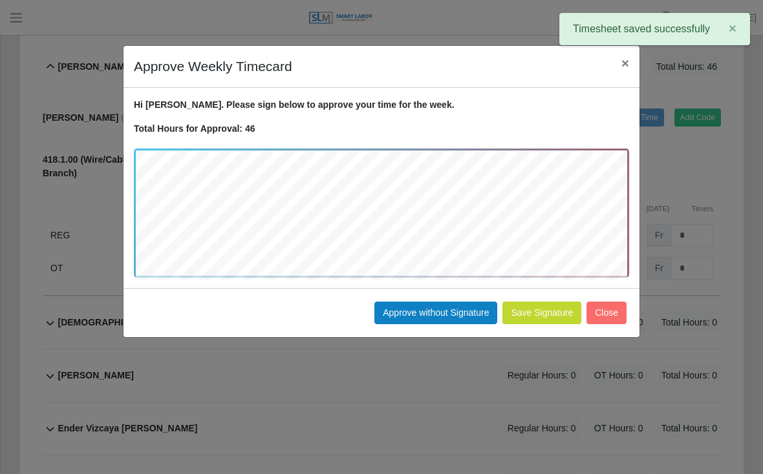
click at [434, 311] on button "Approve without Signature" at bounding box center [435, 313] width 123 height 23
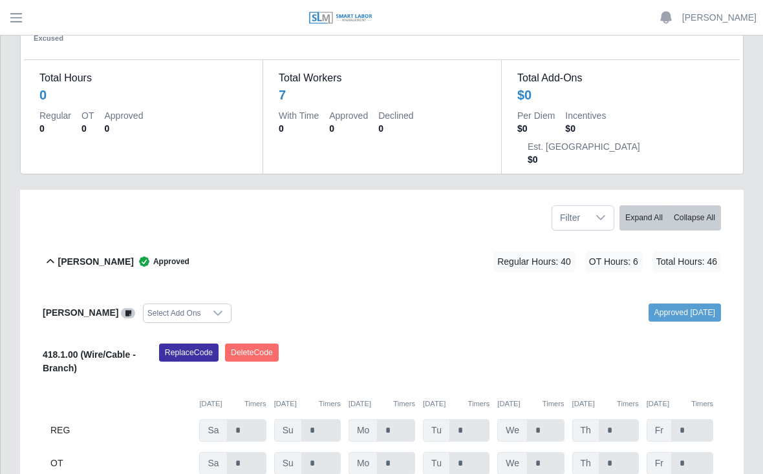
scroll to position [0, 0]
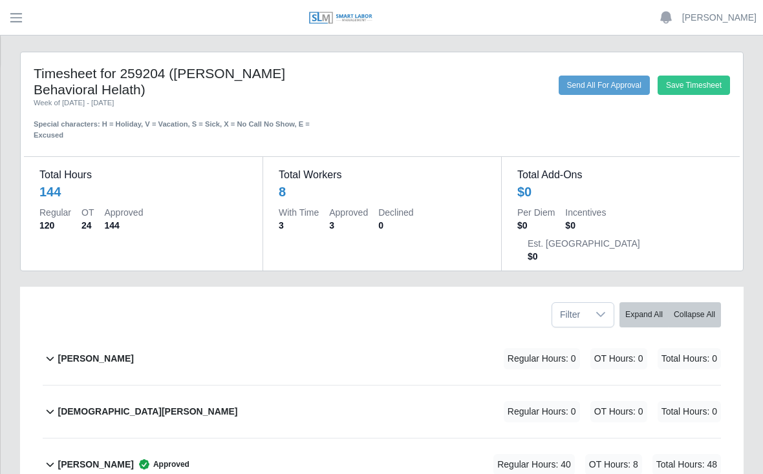
click at [118, 333] on div "[PERSON_NAME] Regular Hours: 0 OT Hours: 0 Total Hours: 0" at bounding box center [389, 359] width 663 height 52
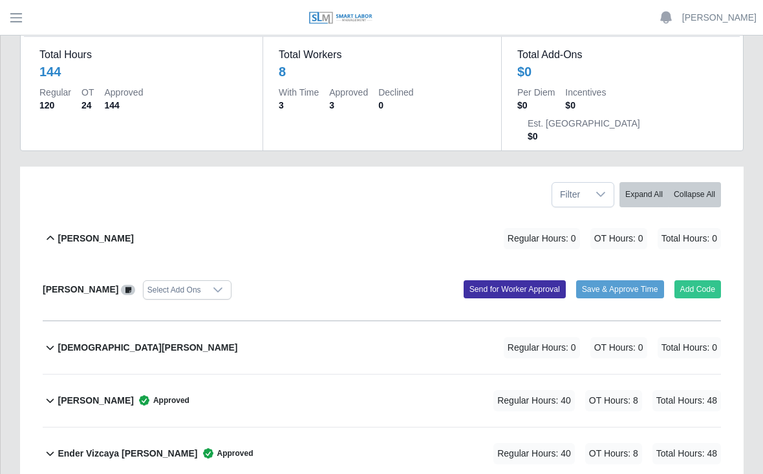
scroll to position [121, 0]
click at [696, 280] on button "Add Code" at bounding box center [697, 289] width 47 height 18
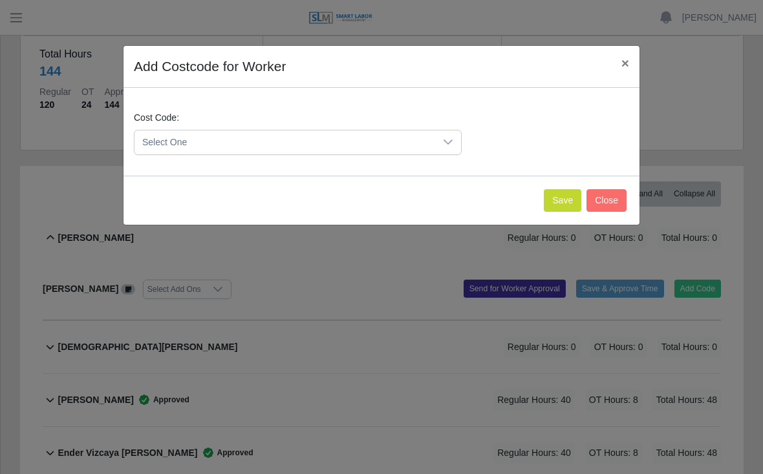
click at [545, 202] on button "Save" at bounding box center [562, 200] width 37 height 23
click at [443, 143] on icon at bounding box center [448, 142] width 10 height 10
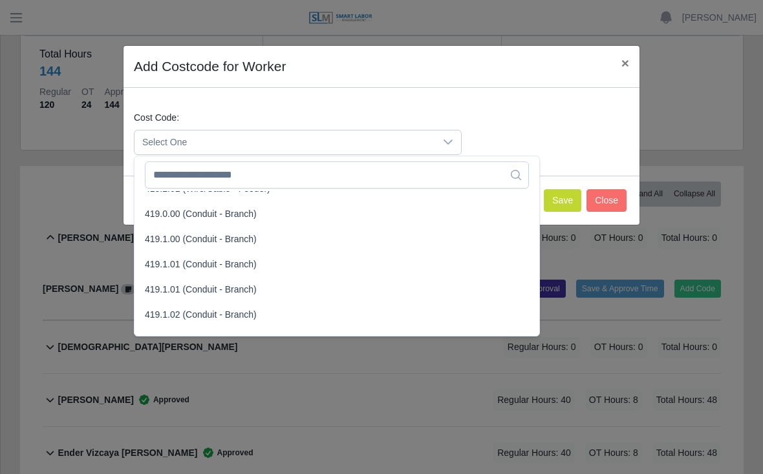
scroll to position [706, 0]
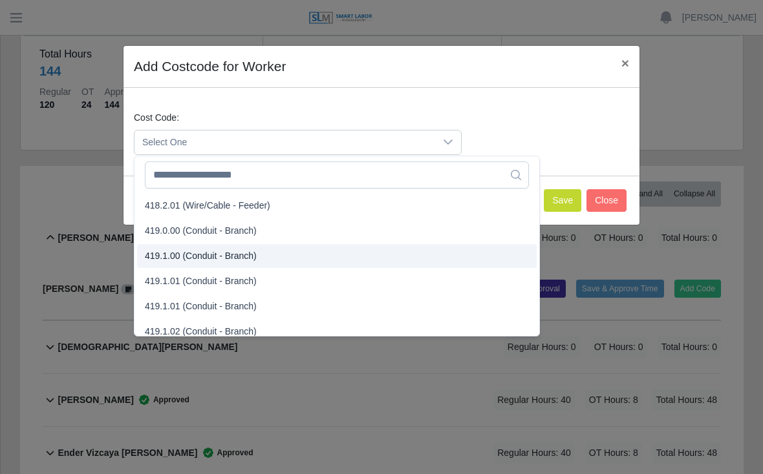
click at [236, 257] on span "419.1.00 (Conduit - Branch)" at bounding box center [201, 256] width 112 height 14
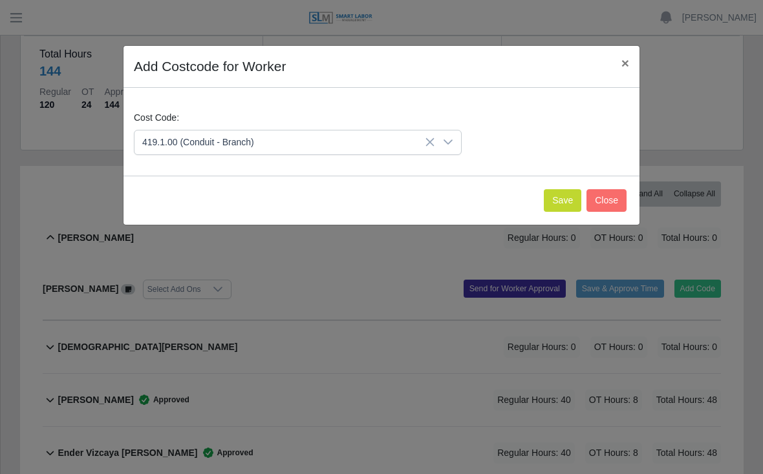
click at [563, 189] on button "Save" at bounding box center [562, 200] width 37 height 23
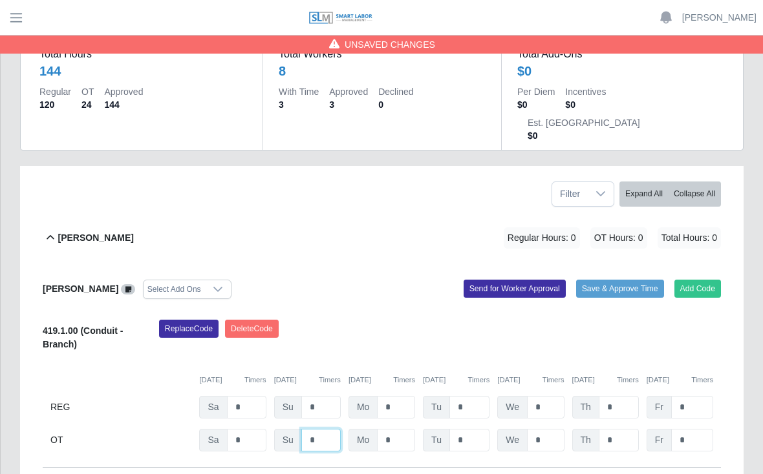
click at [321, 429] on input "*" at bounding box center [320, 440] width 39 height 23
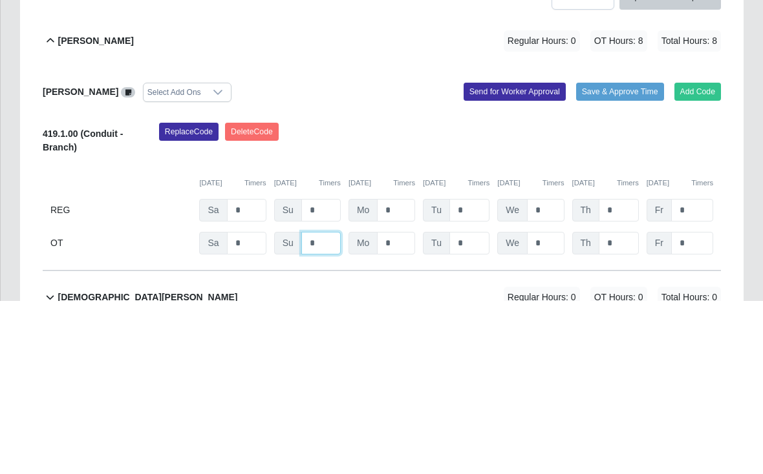
type input "*"
click at [617, 256] on button "Save & Approve Time" at bounding box center [620, 265] width 88 height 18
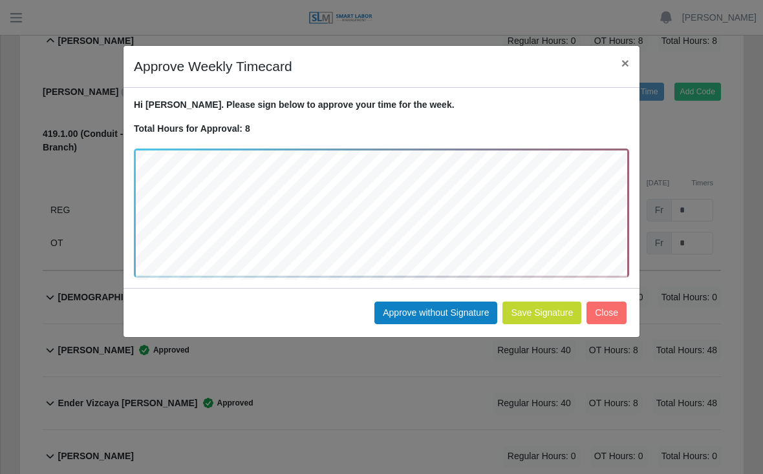
click at [435, 304] on button "Approve without Signature" at bounding box center [435, 313] width 123 height 23
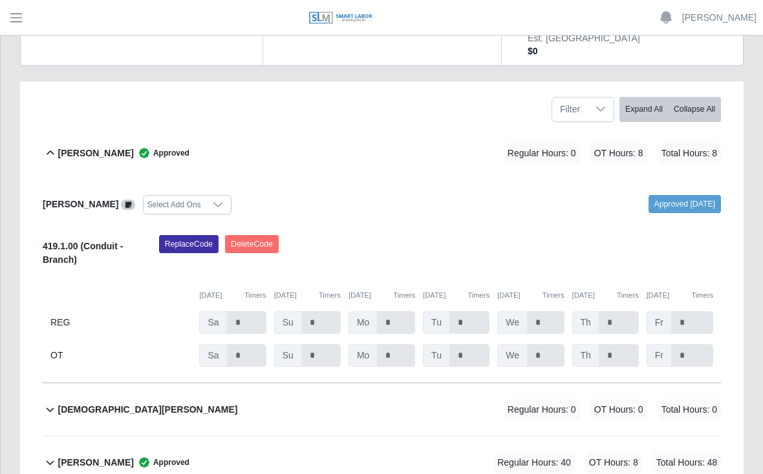
scroll to position [197, 0]
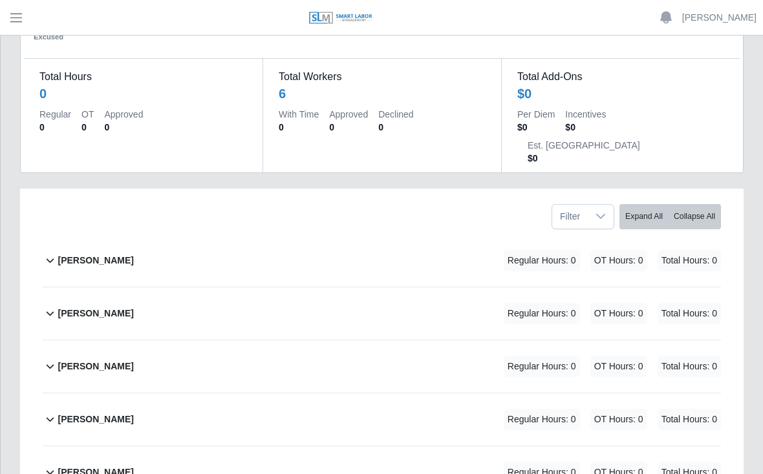
scroll to position [101, 0]
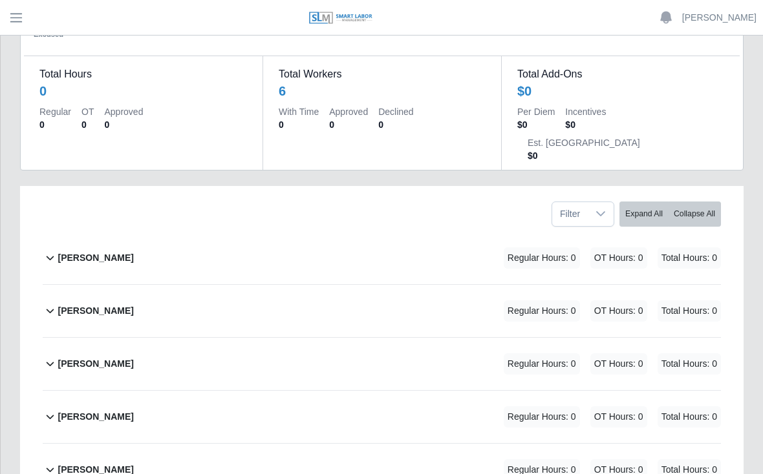
click at [175, 232] on div "[PERSON_NAME] Regular Hours: 0 OT Hours: 0 Total Hours: 0" at bounding box center [389, 258] width 663 height 52
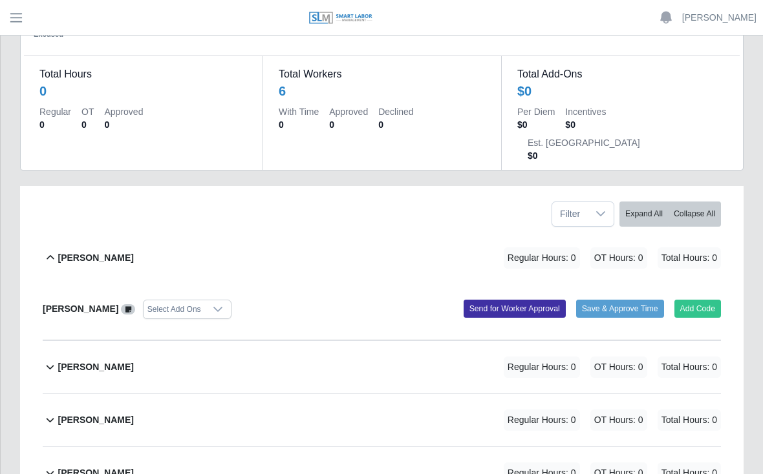
click at [699, 300] on button "Add Code" at bounding box center [697, 309] width 47 height 18
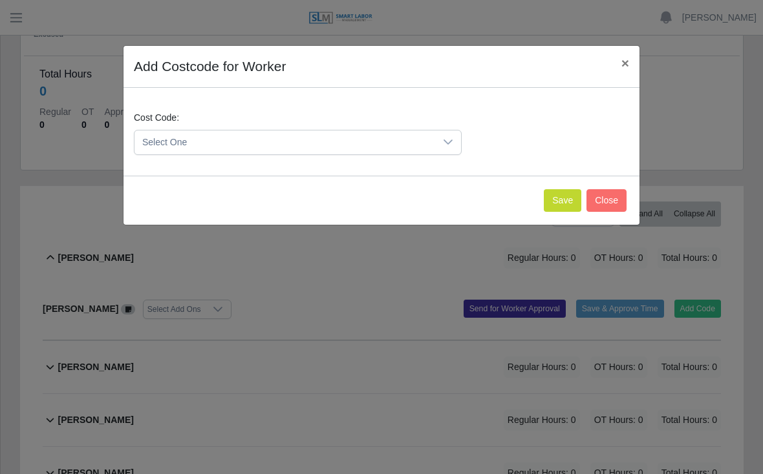
click at [553, 202] on button "Save" at bounding box center [562, 200] width 37 height 23
click at [556, 195] on button "Save" at bounding box center [562, 200] width 37 height 23
click at [452, 141] on icon at bounding box center [447, 142] width 9 height 5
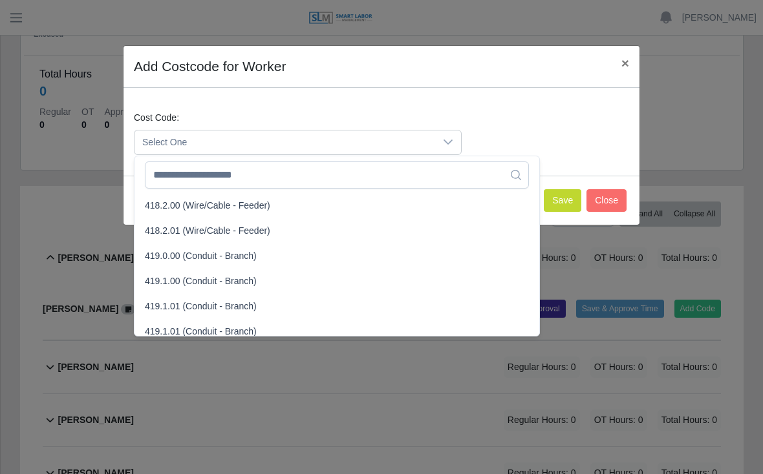
scroll to position [685, 0]
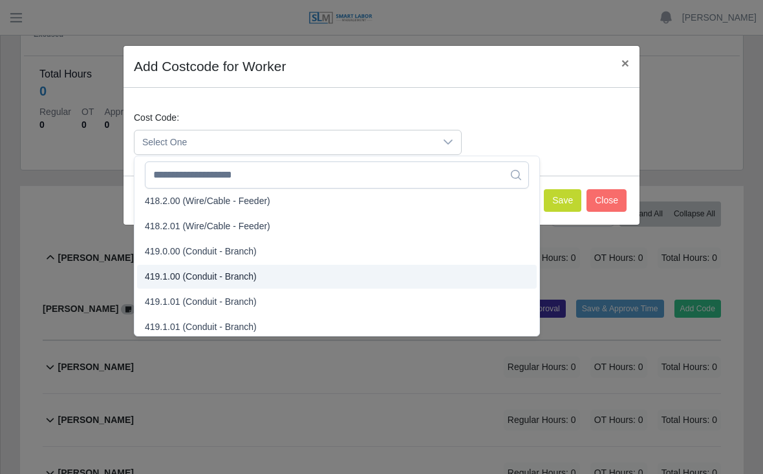
click at [228, 277] on span "419.1.00 (Conduit - Branch)" at bounding box center [201, 277] width 112 height 14
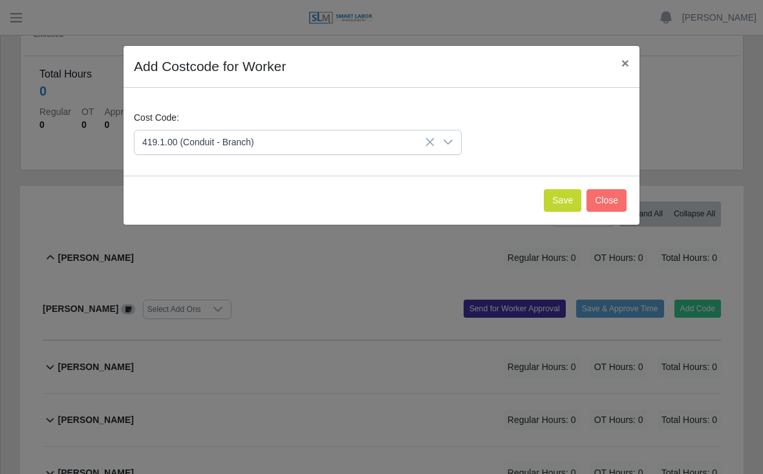
click at [555, 194] on button "Save" at bounding box center [562, 200] width 37 height 23
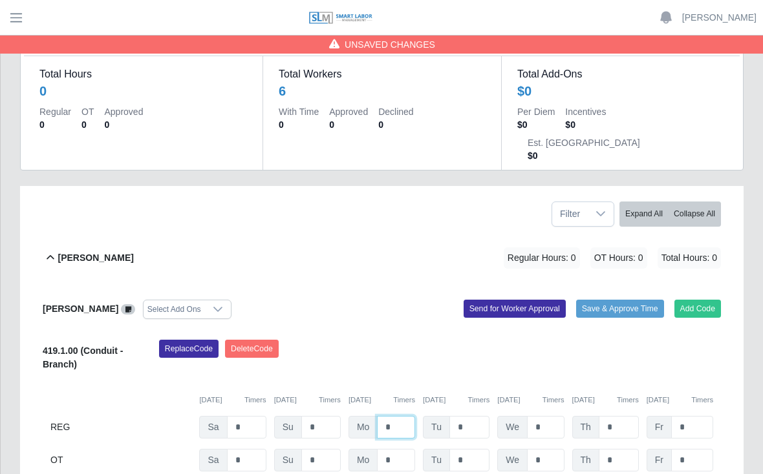
click at [403, 416] on input "*" at bounding box center [396, 427] width 38 height 23
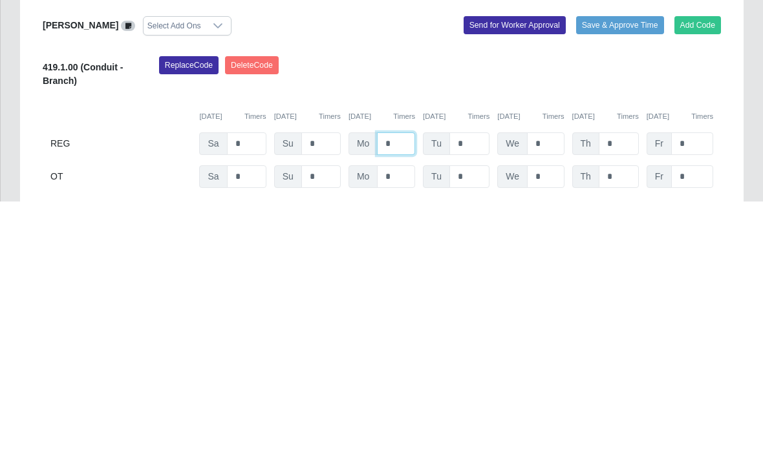
type input "*"
click at [478, 405] on input "*" at bounding box center [469, 416] width 40 height 23
type input "*"
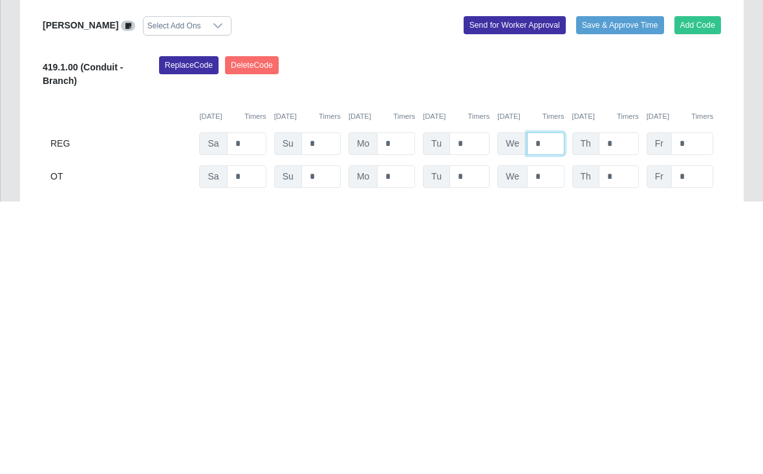
click at [552, 405] on input "*" at bounding box center [545, 416] width 37 height 23
type input "*"
click at [620, 405] on input "*" at bounding box center [618, 416] width 40 height 23
type input "*"
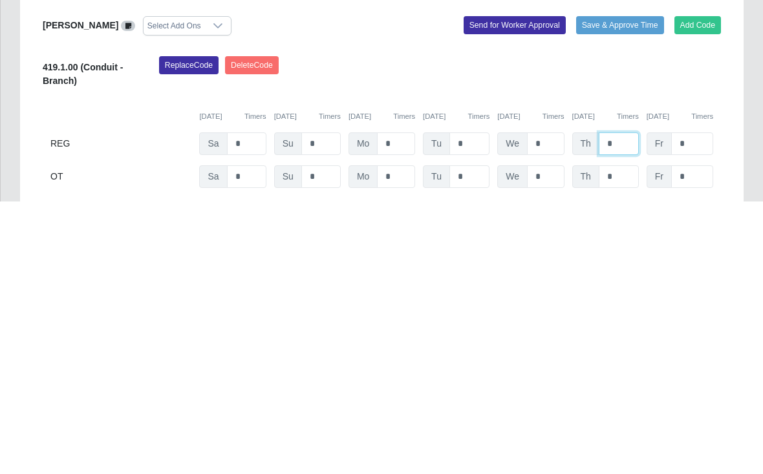
type input "*"
click at [686, 405] on input "*" at bounding box center [692, 416] width 42 height 23
type input "*"
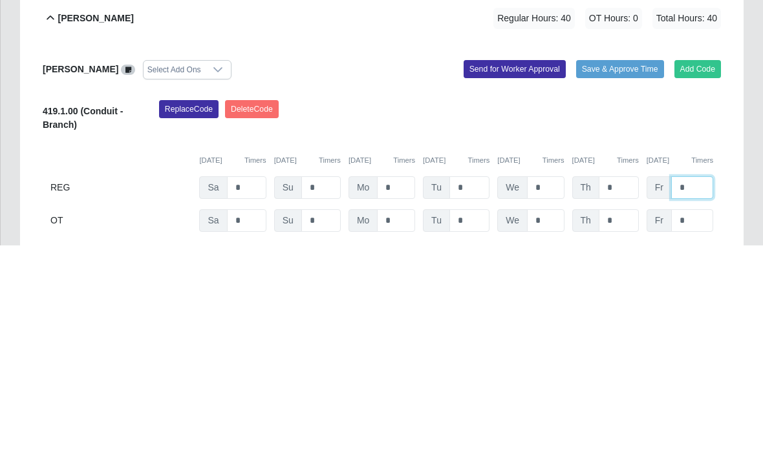
type input "*"
click at [615, 289] on button "Save & Approve Time" at bounding box center [620, 298] width 88 height 18
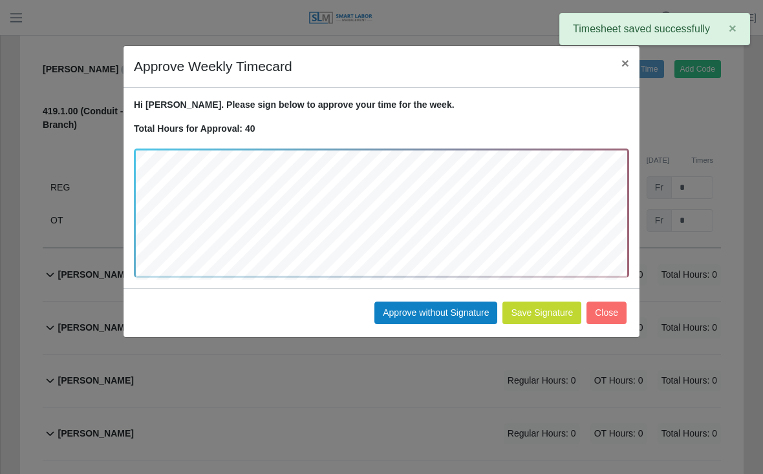
click at [441, 308] on button "Approve without Signature" at bounding box center [435, 313] width 123 height 23
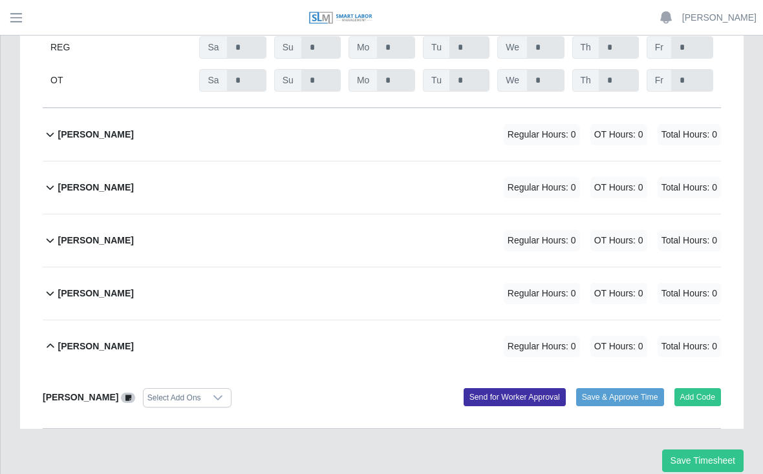
scroll to position [480, 0]
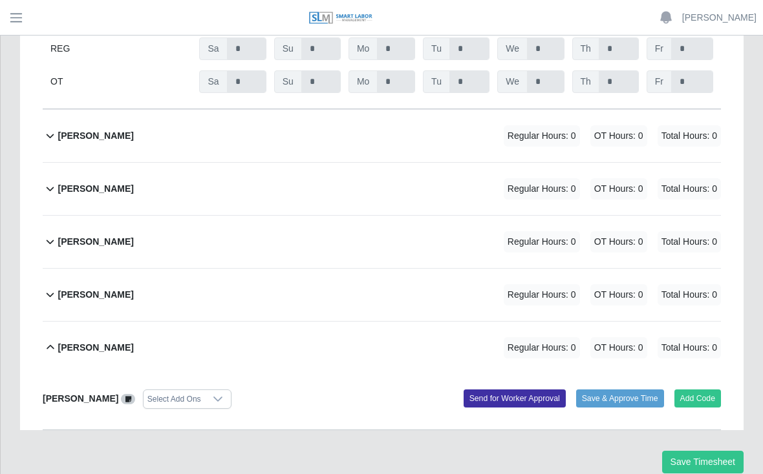
click at [694, 390] on button "Add Code" at bounding box center [697, 399] width 47 height 18
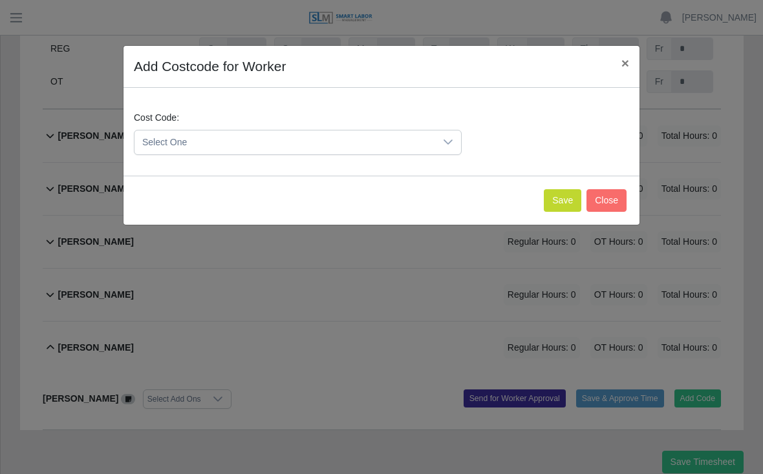
click at [445, 140] on icon at bounding box center [448, 142] width 10 height 10
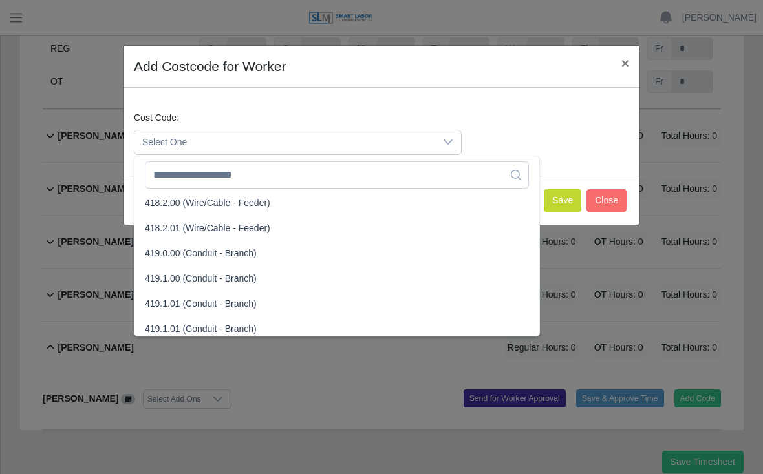
scroll to position [686, 0]
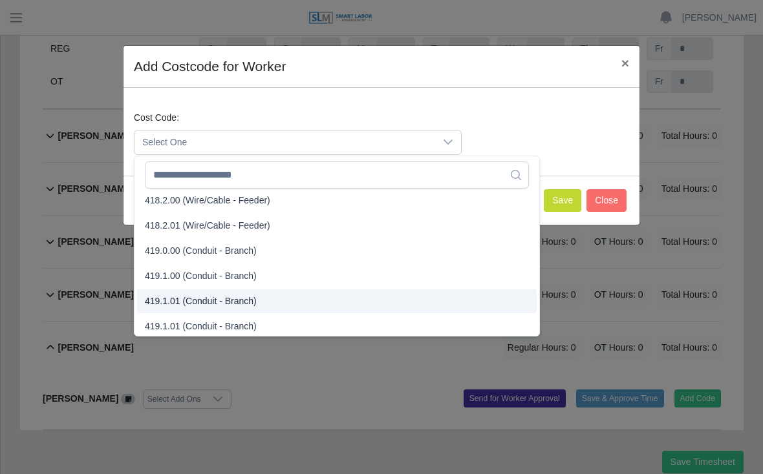
click at [217, 307] on span "419.1.01 (Conduit - Branch)" at bounding box center [201, 302] width 112 height 14
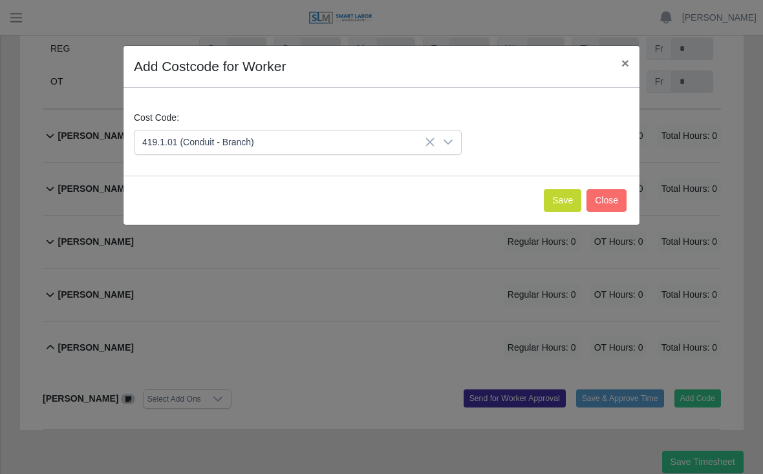
click at [551, 197] on button "Save" at bounding box center [562, 200] width 37 height 23
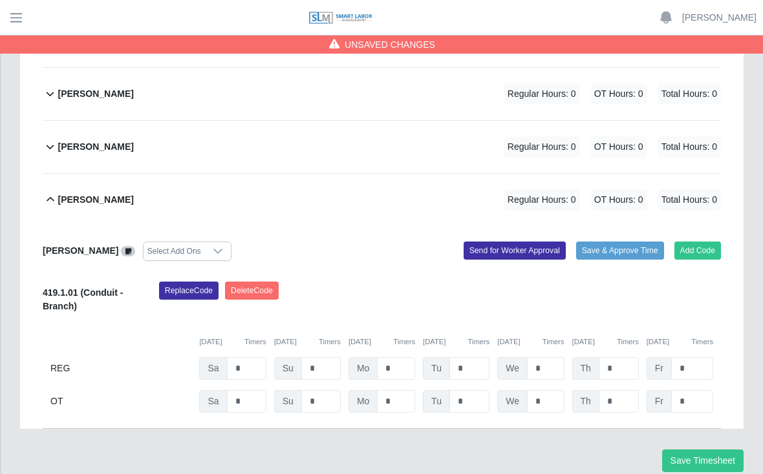
scroll to position [626, 0]
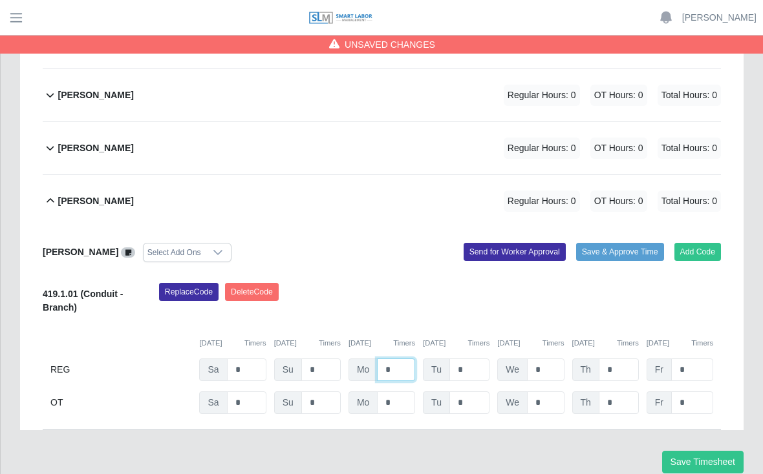
click at [395, 359] on input "*" at bounding box center [396, 370] width 38 height 23
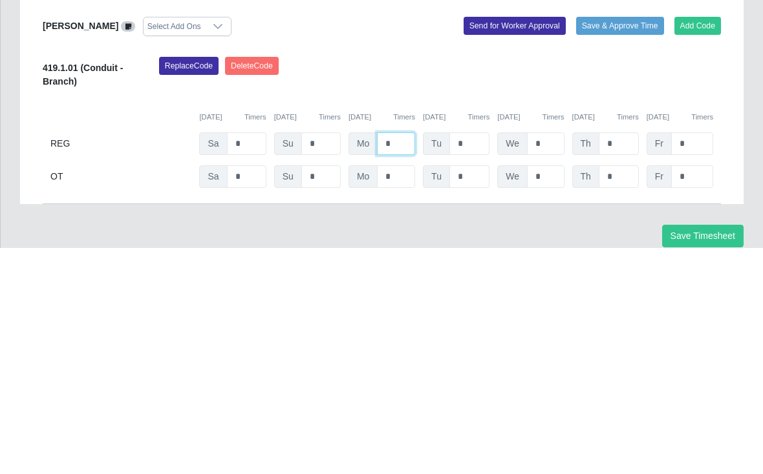
type input "*"
click at [480, 359] on input "*" at bounding box center [469, 370] width 40 height 23
type input "*"
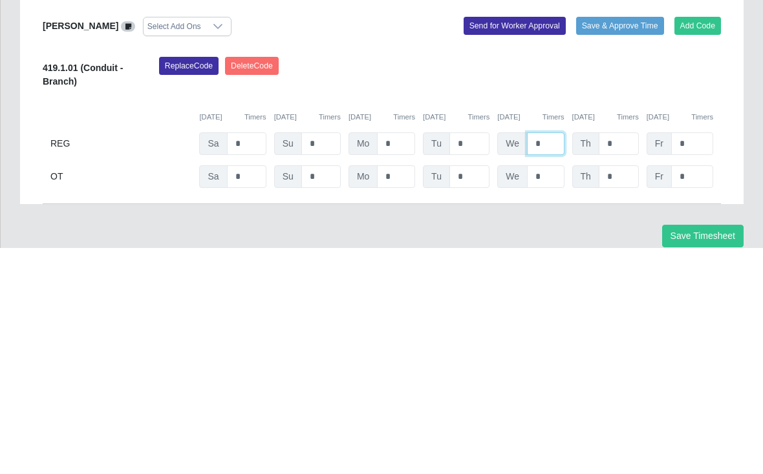
click at [551, 359] on input "*" at bounding box center [545, 370] width 37 height 23
type input "*"
click at [621, 359] on input "*" at bounding box center [618, 370] width 40 height 23
click at [630, 359] on input "*" at bounding box center [618, 370] width 40 height 23
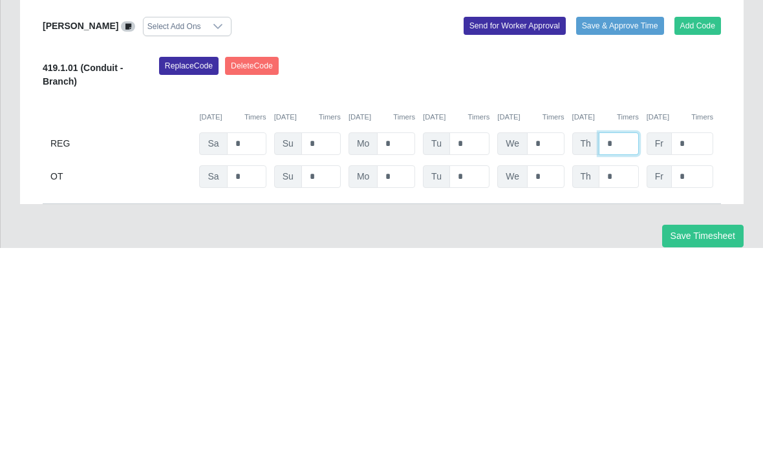
type input "*"
click at [699, 359] on input "*" at bounding box center [692, 370] width 42 height 23
type input "*"
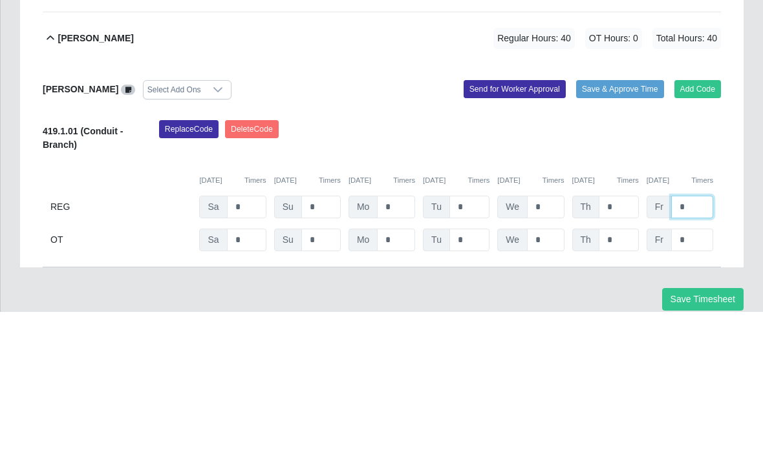
type input "*"
click at [620, 243] on button "Save & Approve Time" at bounding box center [620, 252] width 88 height 18
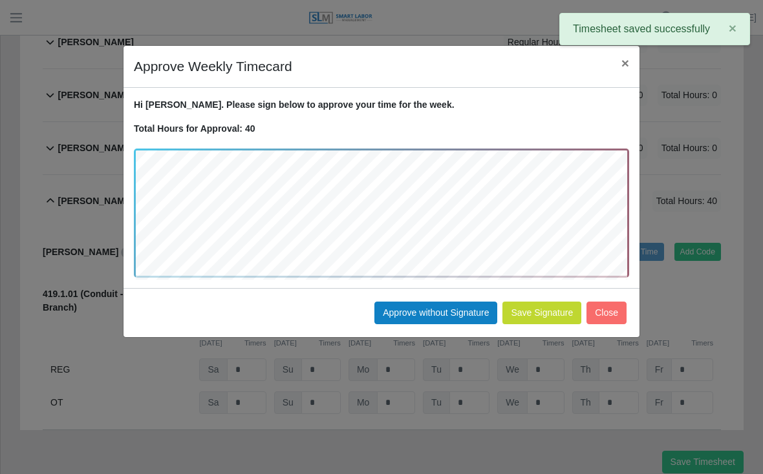
click at [429, 308] on button "Approve without Signature" at bounding box center [435, 313] width 123 height 23
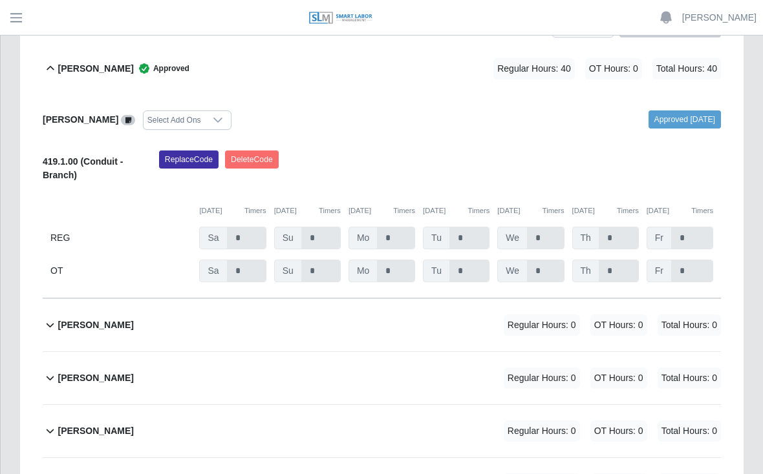
scroll to position [271, 0]
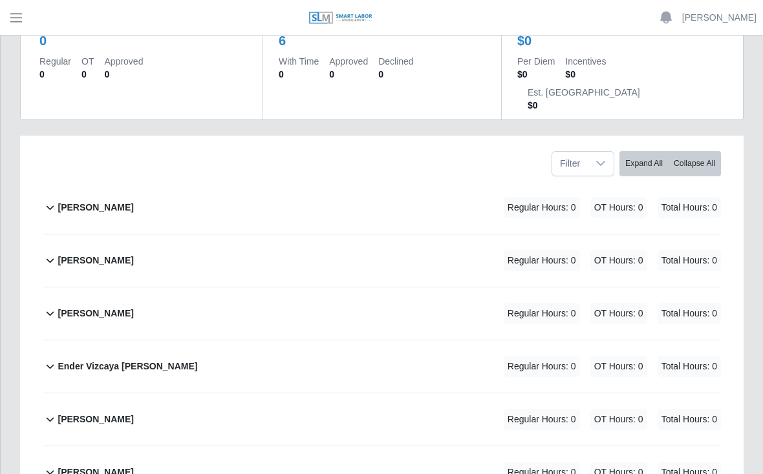
scroll to position [156, 0]
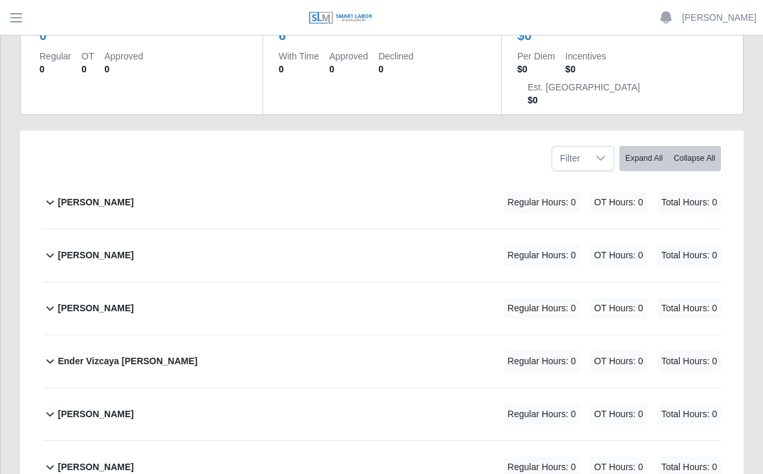
click at [195, 441] on div "[PERSON_NAME] Regular Hours: 0 OT Hours: 0 Total Hours: 0" at bounding box center [389, 467] width 663 height 52
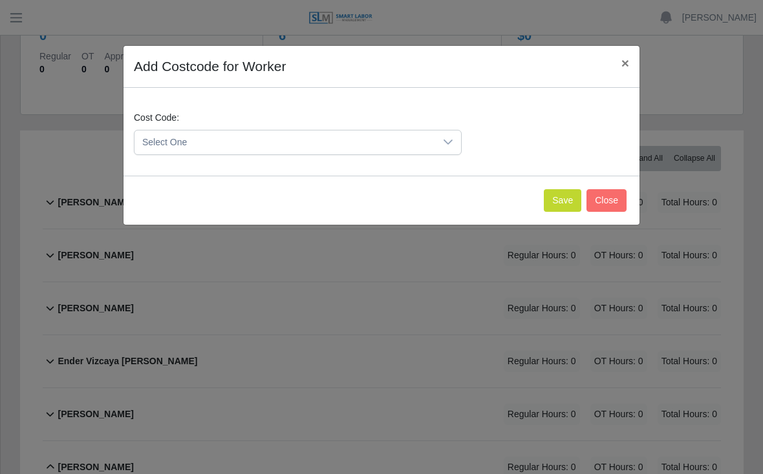
click at [552, 200] on button "Save" at bounding box center [562, 200] width 37 height 23
click at [563, 199] on button "Save" at bounding box center [562, 200] width 37 height 23
click at [443, 145] on icon at bounding box center [448, 142] width 10 height 10
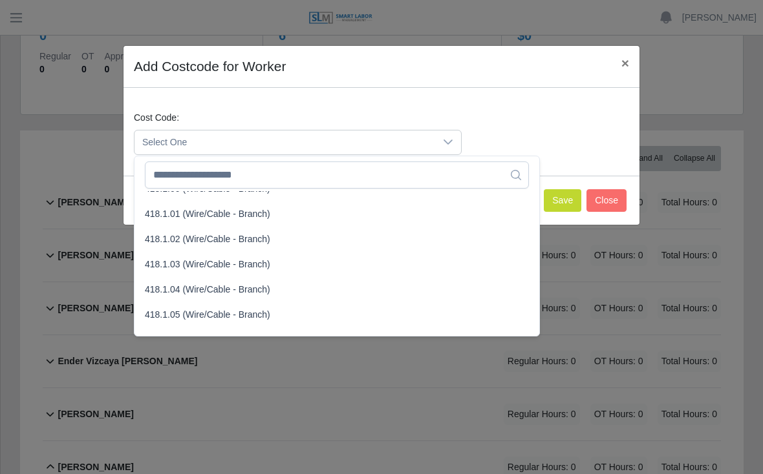
scroll to position [545, 0]
click at [229, 219] on span "418.1.01 (Wire/Cable - Branch)" at bounding box center [207, 216] width 125 height 14
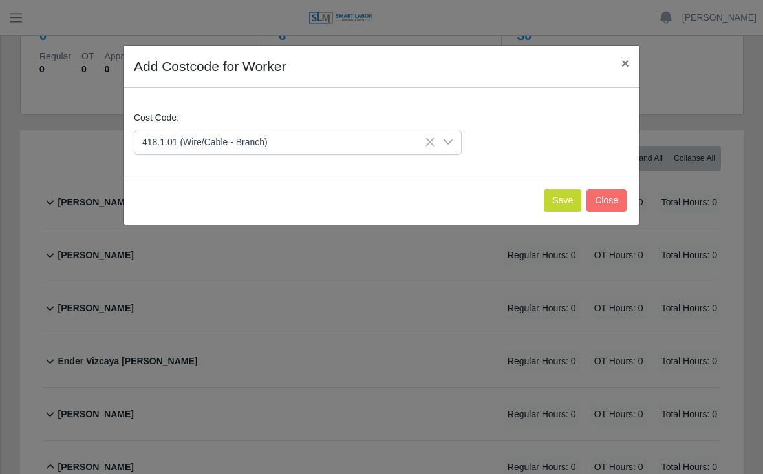
click at [617, 65] on button "×" at bounding box center [625, 63] width 28 height 34
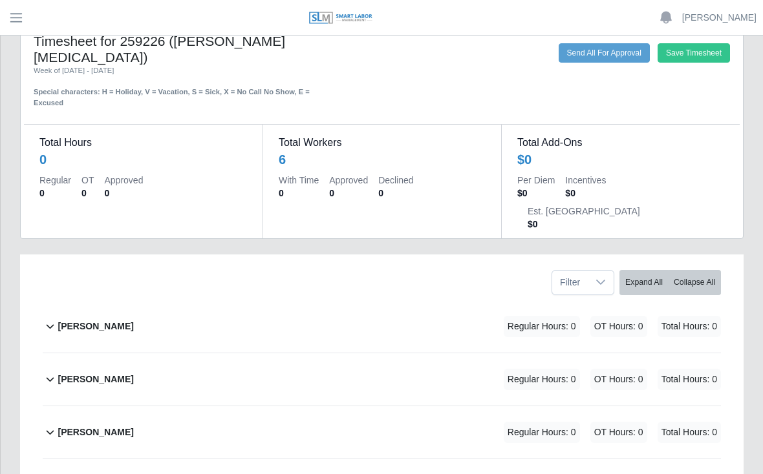
scroll to position [0, 0]
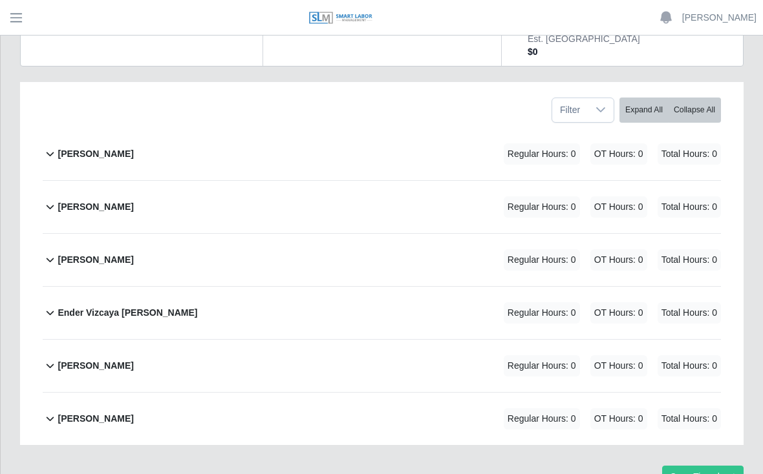
scroll to position [204, 0]
click at [109, 413] on b "Yobany Gonzalez" at bounding box center [96, 420] width 76 height 14
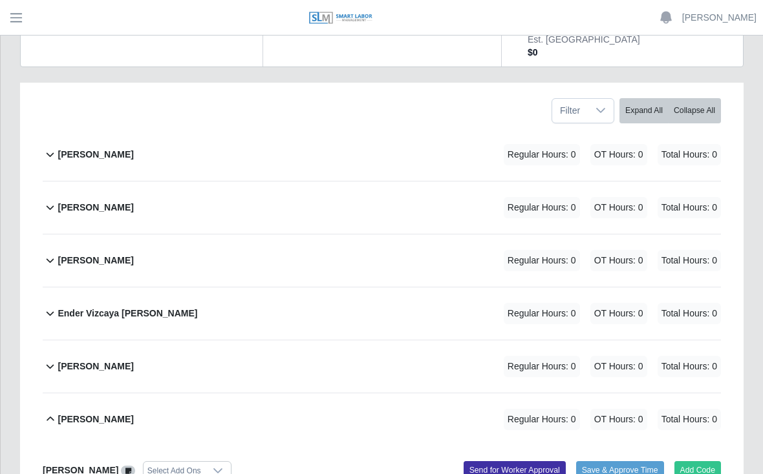
click at [698, 461] on button "Add Code" at bounding box center [697, 470] width 47 height 18
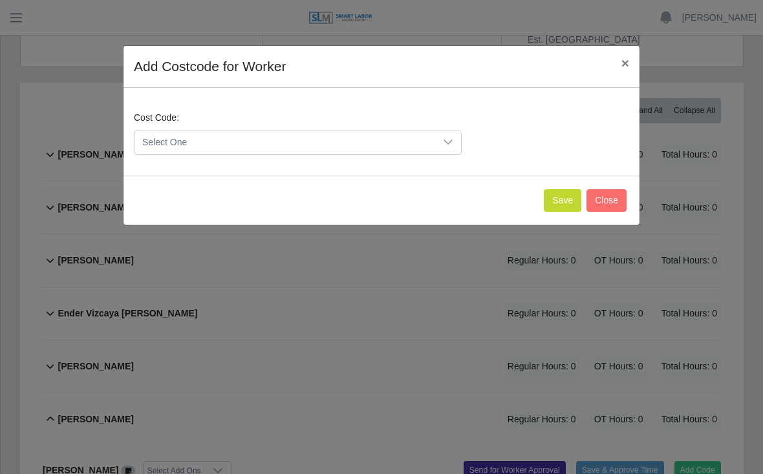
click at [557, 202] on button "Save" at bounding box center [562, 200] width 37 height 23
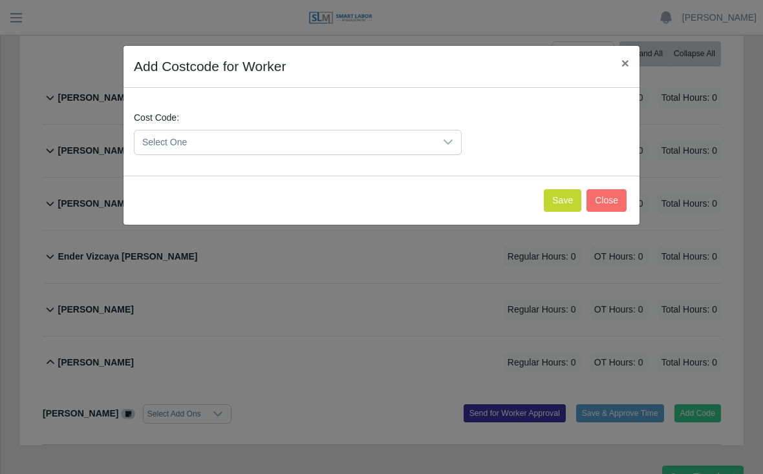
scroll to position [260, 0]
click at [445, 147] on icon at bounding box center [448, 142] width 10 height 10
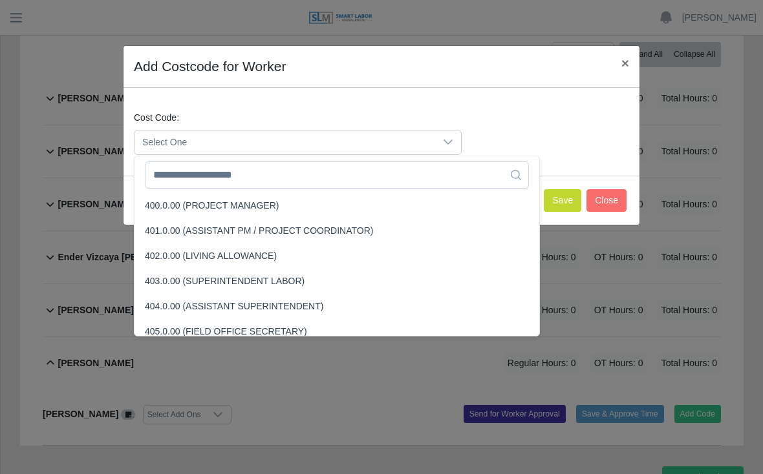
click at [445, 143] on icon at bounding box center [448, 142] width 10 height 10
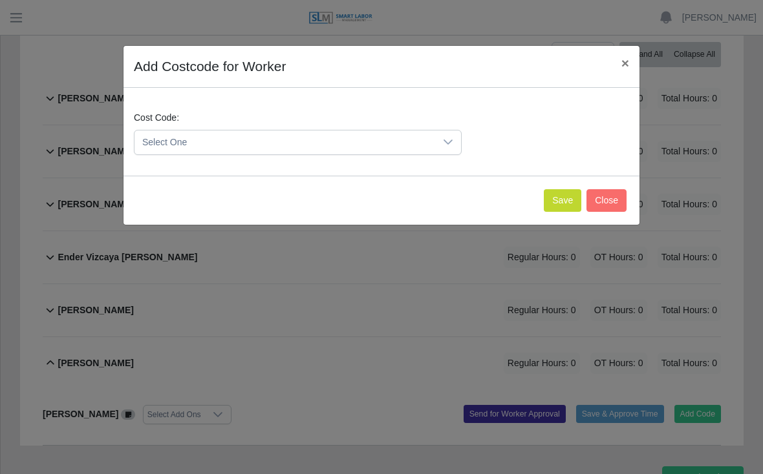
click at [445, 140] on icon at bounding box center [448, 142] width 10 height 10
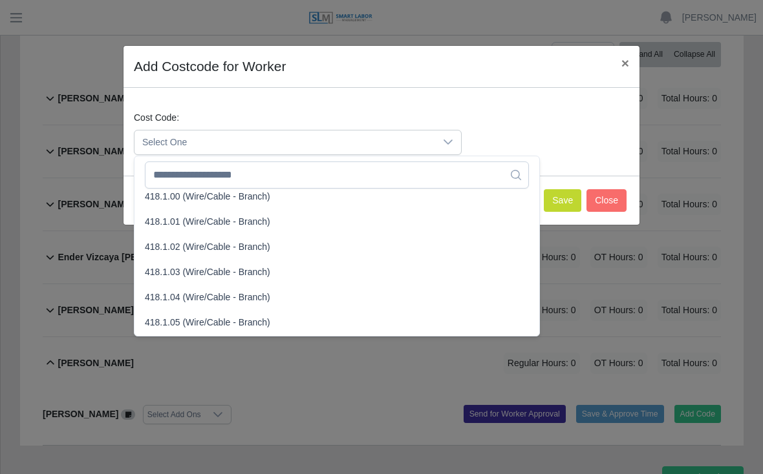
scroll to position [526, 0]
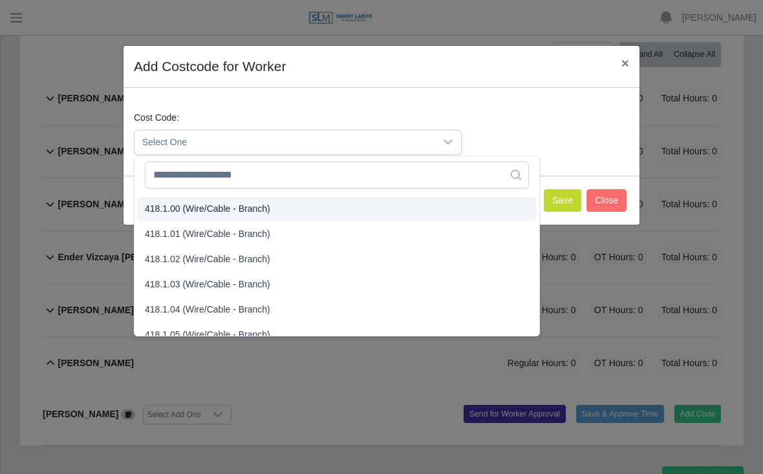
click at [220, 207] on span "418.1.00 (Wire/Cable - Branch)" at bounding box center [207, 209] width 125 height 14
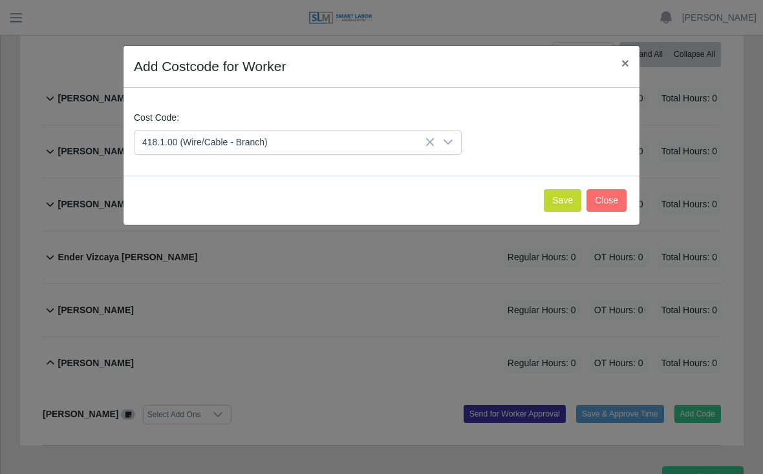
click at [553, 198] on button "Save" at bounding box center [562, 200] width 37 height 23
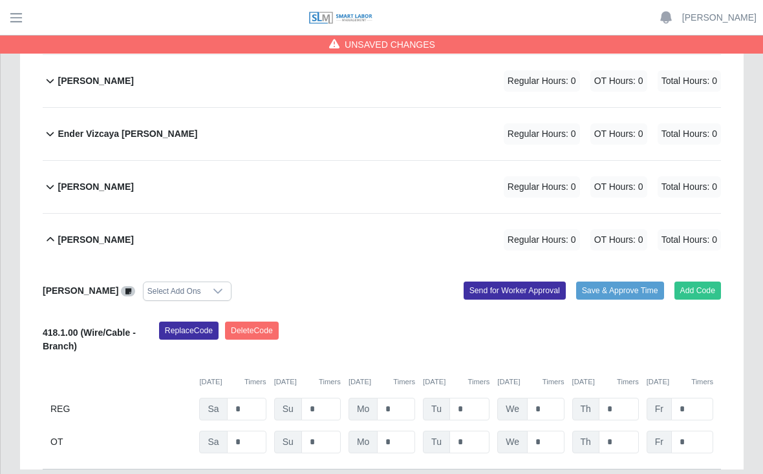
scroll to position [386, 0]
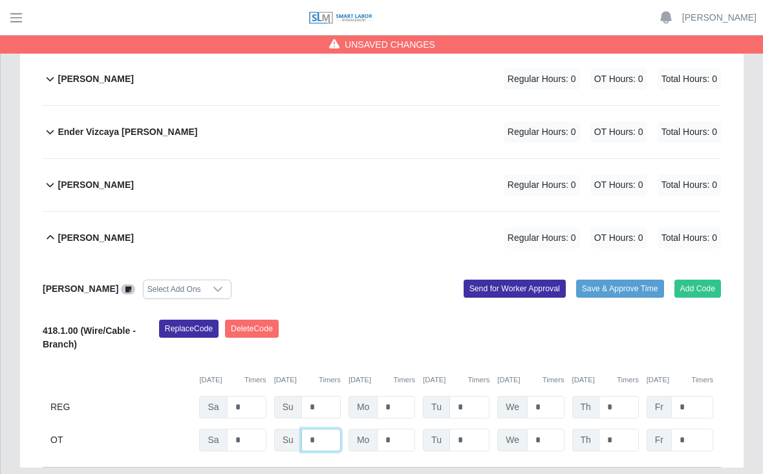
click at [320, 429] on input "*" at bounding box center [320, 440] width 39 height 23
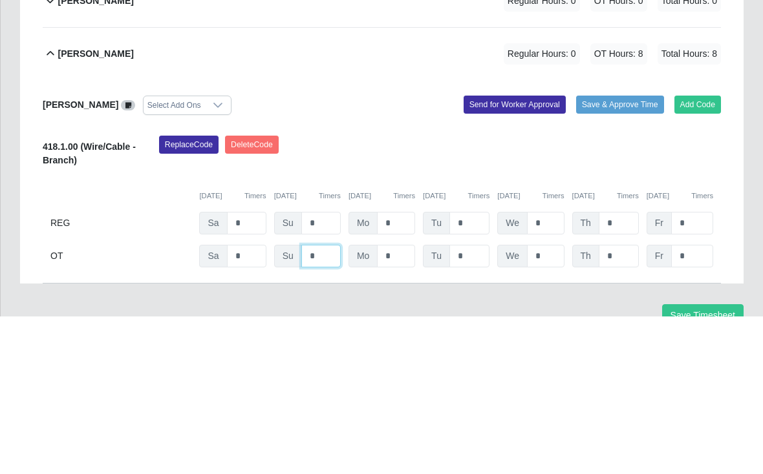
type input "*"
click at [615, 253] on button "Save & Approve Time" at bounding box center [620, 262] width 88 height 18
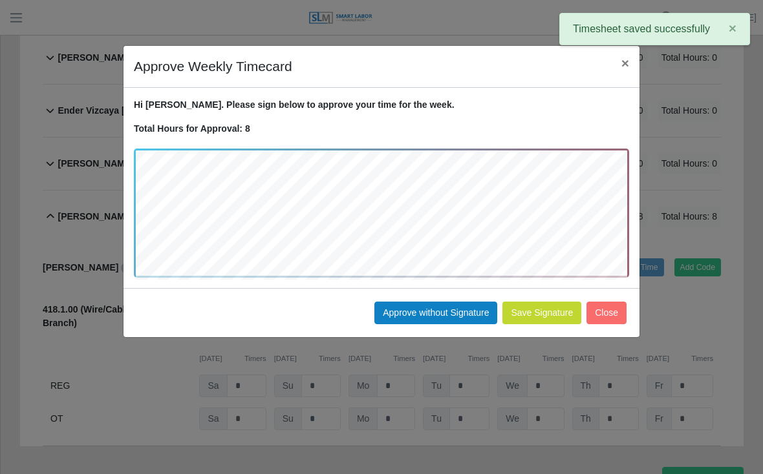
click at [435, 313] on button "Approve without Signature" at bounding box center [435, 313] width 123 height 23
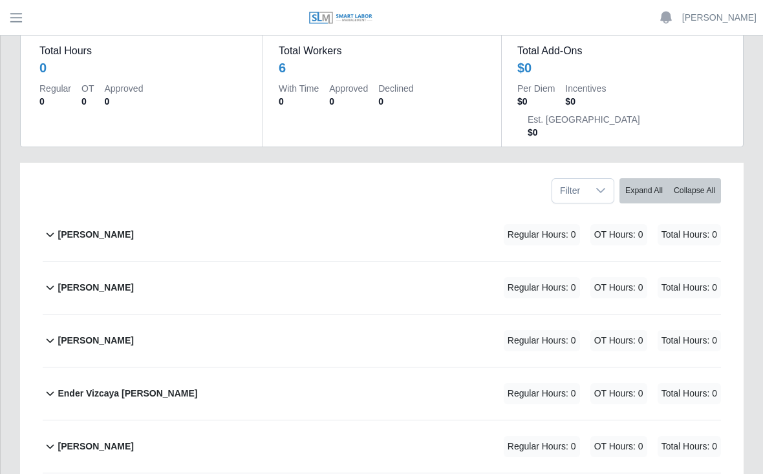
scroll to position [0, 0]
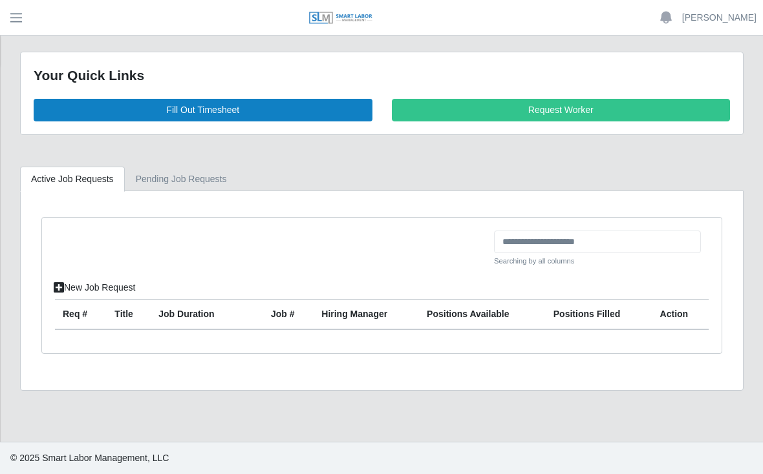
scroll to position [19, 0]
